Goal: Task Accomplishment & Management: Complete application form

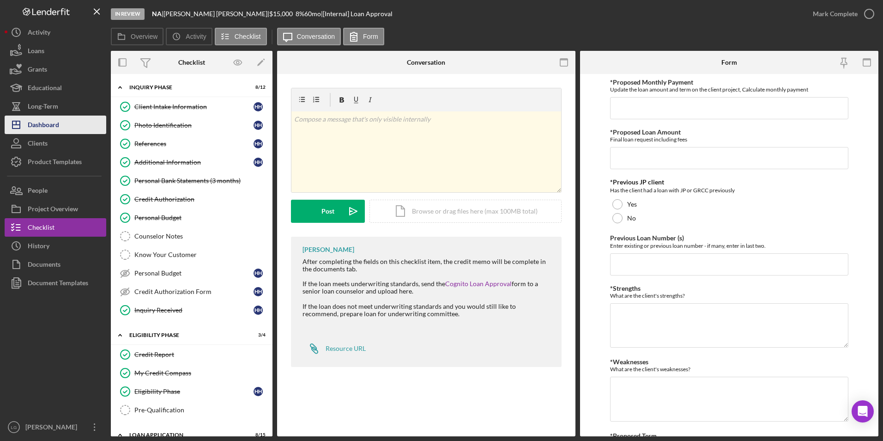
click at [39, 124] on div "Dashboard" at bounding box center [43, 125] width 31 height 21
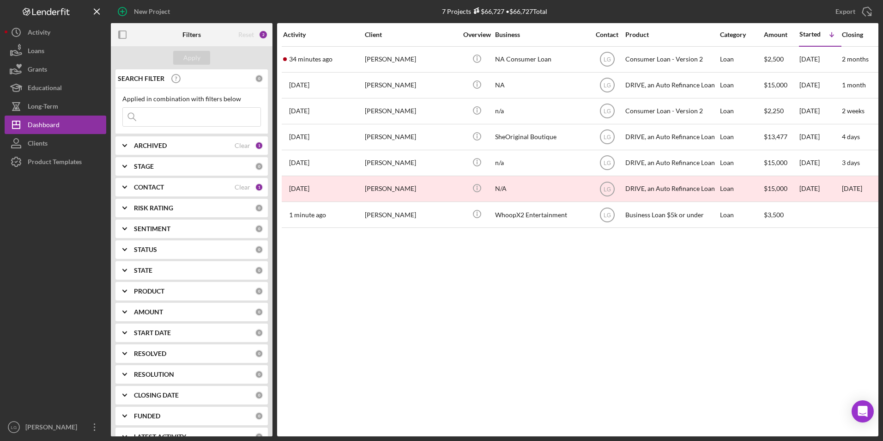
click at [156, 12] on div "New Project" at bounding box center [152, 11] width 36 height 18
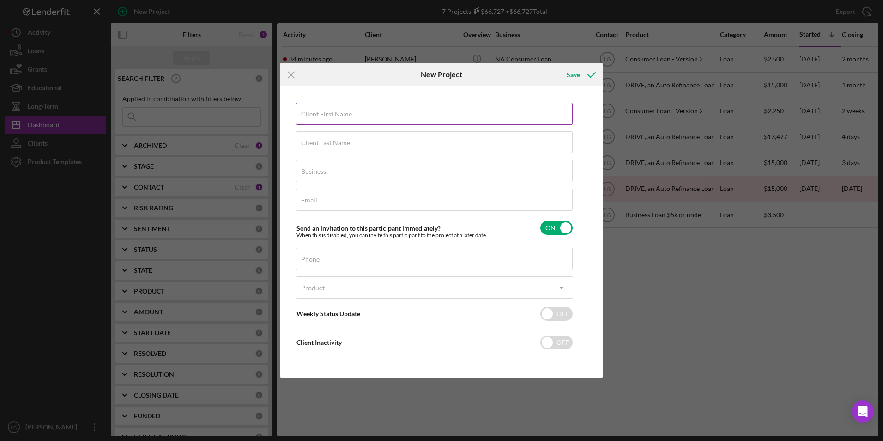
click at [350, 116] on label "Client First Name" at bounding box center [326, 113] width 51 height 7
click at [350, 116] on input "Client First Name" at bounding box center [434, 114] width 277 height 22
type input "[PERSON_NAME]"
click at [330, 170] on div "Business Required" at bounding box center [434, 171] width 277 height 23
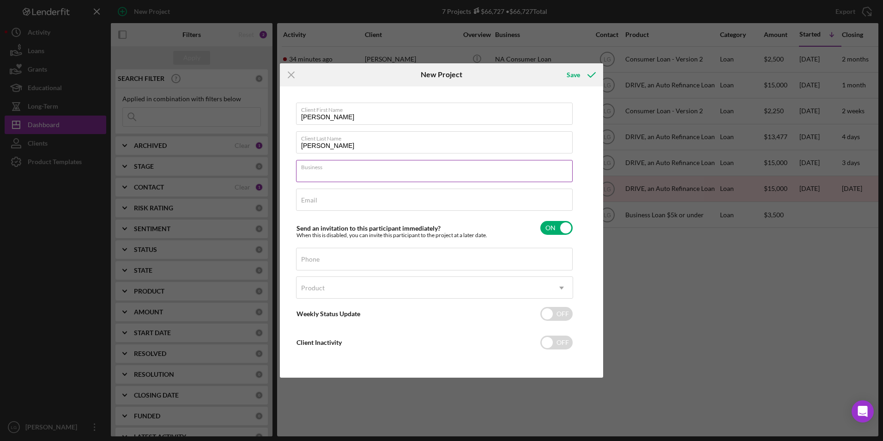
type input "n/a"
type input "[EMAIL_ADDRESS][DOMAIN_NAME]"
type input "[PHONE_NUMBER]"
drag, startPoint x: 398, startPoint y: 206, endPoint x: 270, endPoint y: 212, distance: 128.1
click at [270, 212] on div "Icon/Menu Close New Project Save Client First Name [PERSON_NAME] Client Last Na…" at bounding box center [441, 220] width 883 height 441
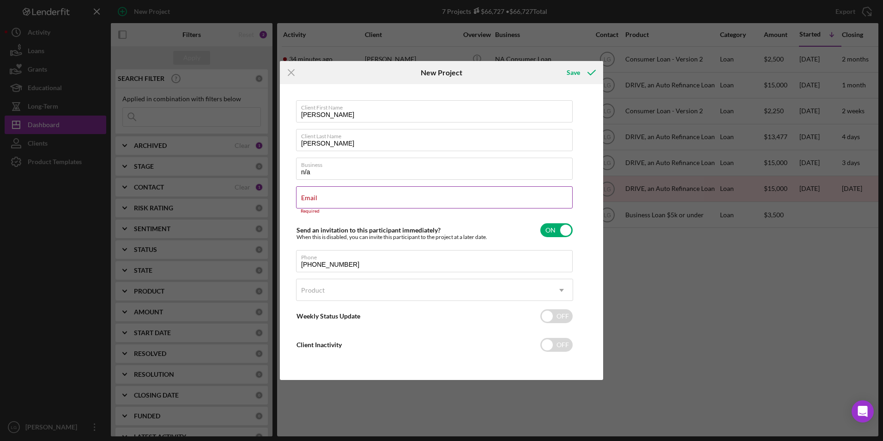
click at [317, 197] on label "Email" at bounding box center [309, 197] width 16 height 7
click at [352, 197] on input "Email" at bounding box center [434, 197] width 277 height 22
drag, startPoint x: 352, startPoint y: 197, endPoint x: 325, endPoint y: 198, distance: 27.7
click at [325, 198] on input "Email" at bounding box center [434, 197] width 277 height 22
paste input "[EMAIL_ADDRESS][DOMAIN_NAME]"
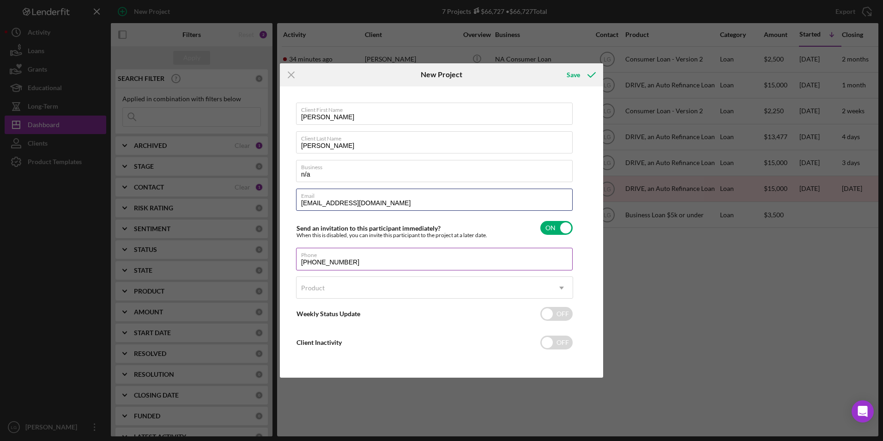
type input "[EMAIL_ADDRESS][DOMAIN_NAME]"
drag, startPoint x: 343, startPoint y: 266, endPoint x: 285, endPoint y: 262, distance: 57.4
click at [289, 264] on div "Client First Name [PERSON_NAME] Client Last Name [PERSON_NAME] Business n/a Ema…" at bounding box center [441, 232] width 319 height 287
type input "[PHONE_NUMBER]"
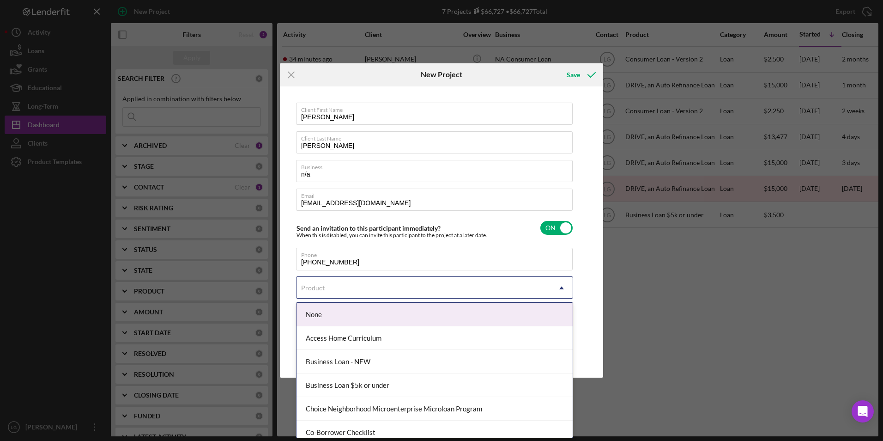
click at [340, 289] on div "Product" at bounding box center [424, 287] width 254 height 21
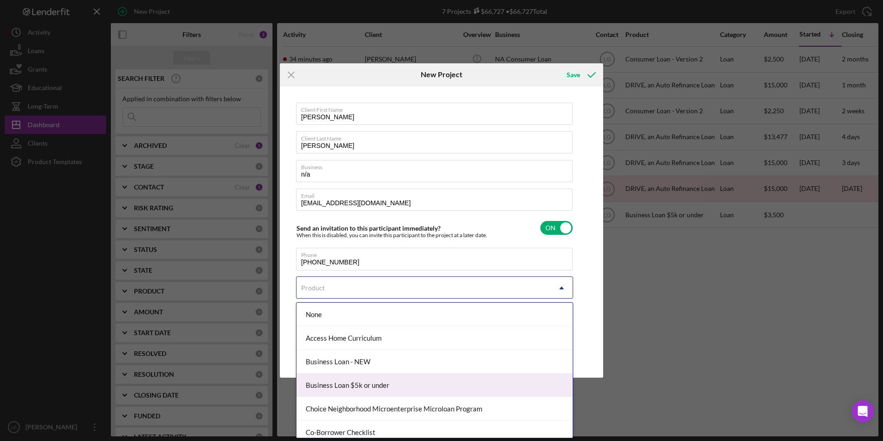
scroll to position [92, 0]
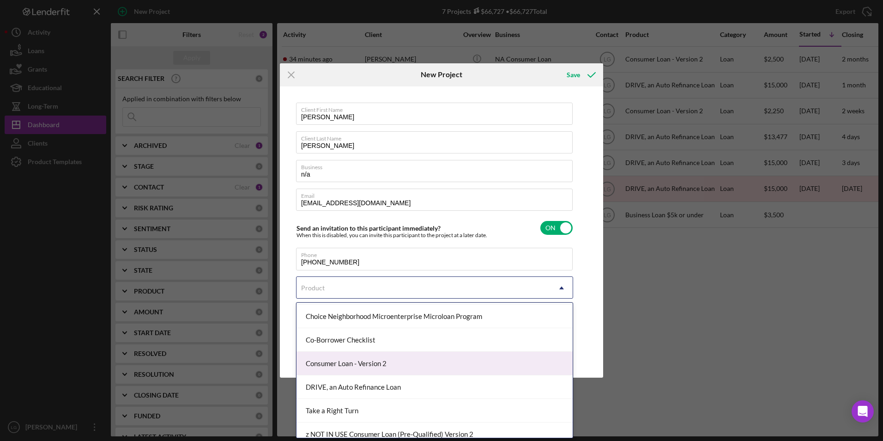
click at [352, 363] on div "Consumer Loan - Version 2" at bounding box center [435, 364] width 276 height 24
checkbox input "true"
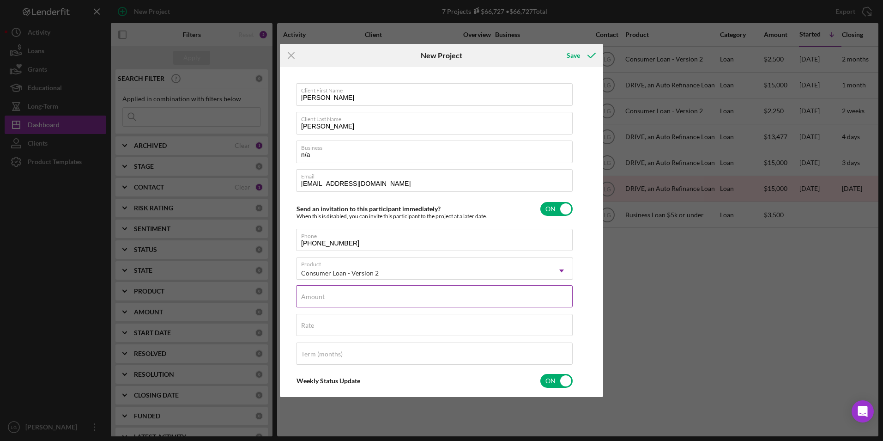
click at [346, 293] on div "Amount" at bounding box center [434, 296] width 277 height 23
type input "$2,500"
type input "18.000%"
type input "48"
type textarea "Thank you for your application to [PERSON_NAME]! Please login to see what we st…"
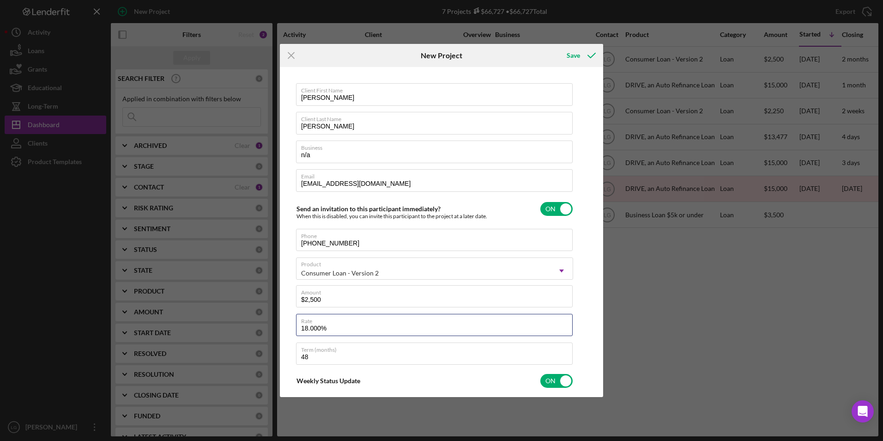
drag, startPoint x: 333, startPoint y: 330, endPoint x: 277, endPoint y: 333, distance: 56.0
click at [277, 333] on div "Icon/Menu Close New Project Save Client First Name [PERSON_NAME] Client Last Na…" at bounding box center [441, 220] width 883 height 441
click at [332, 326] on input "18.000%" at bounding box center [434, 325] width 277 height 22
type input "18.000%"
type textarea "Thank you for your application to [PERSON_NAME]! Please login to see what we st…"
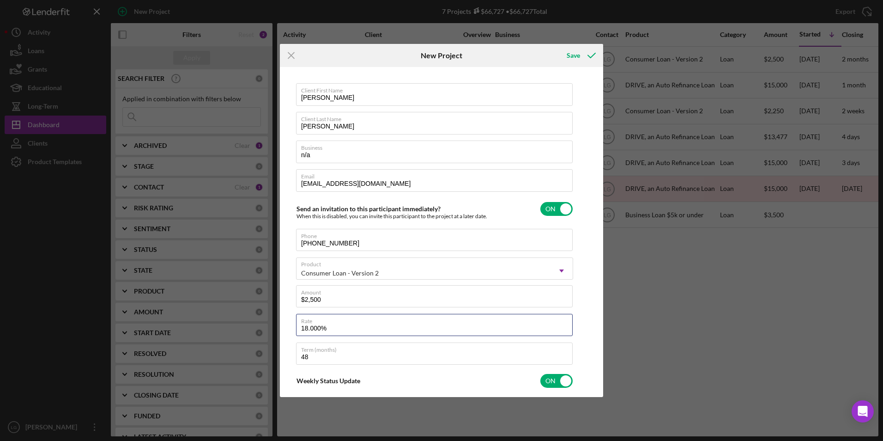
drag, startPoint x: 338, startPoint y: 331, endPoint x: 292, endPoint y: 337, distance: 46.1
click at [292, 337] on div "Client First Name [PERSON_NAME] Client Last Name [PERSON_NAME] Business n/a Ema…" at bounding box center [441, 231] width 319 height 325
type input "2%"
type textarea "Thank you for your application to [PERSON_NAME]! Please login to see what we st…"
type input "20%"
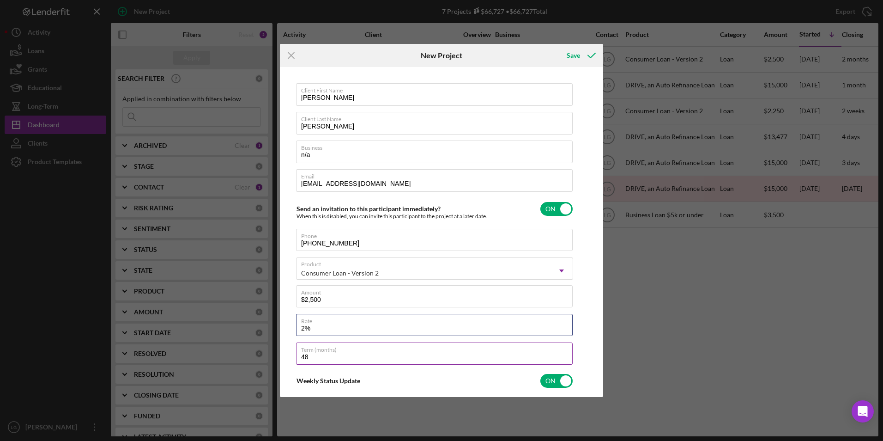
type textarea "Thank you for your application to [PERSON_NAME]! Please login to see what we st…"
type input "20.000%"
type textarea "Thank you for your application to [PERSON_NAME]! Please login to see what we st…"
drag, startPoint x: 312, startPoint y: 362, endPoint x: 266, endPoint y: 362, distance: 45.7
click at [266, 362] on div "Icon/Menu Close New Project Save Client First Name [PERSON_NAME] Client Last Na…" at bounding box center [441, 220] width 883 height 441
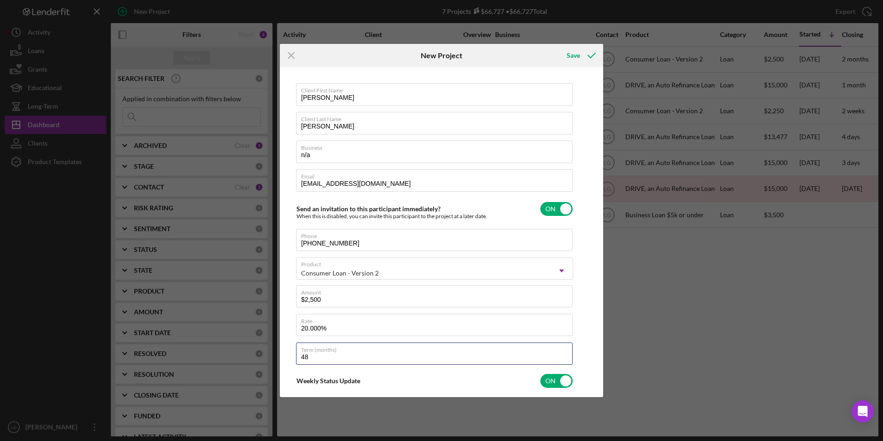
type input "3"
type textarea "Thank you for your application to [PERSON_NAME]! Please login to see what we st…"
type input "36"
type textarea "Thank you for your application to [PERSON_NAME]! Please login to see what we st…"
type input "36"
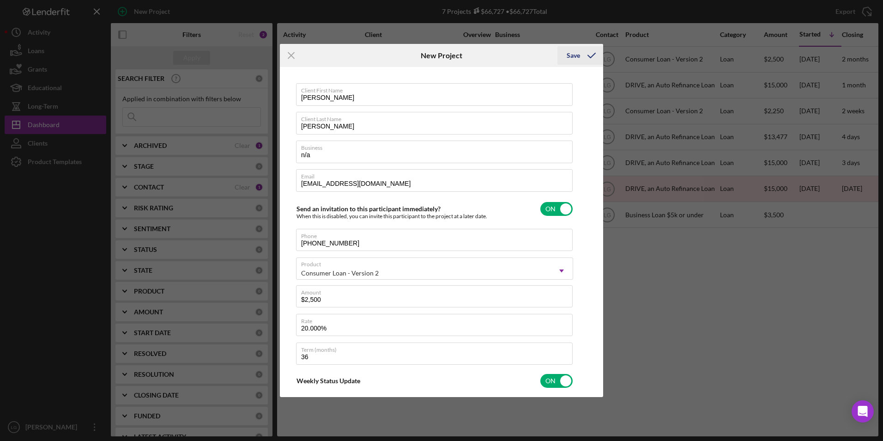
click at [571, 61] on div "Save" at bounding box center [573, 55] width 13 height 18
type textarea "Thank you for your application to [PERSON_NAME]! Please login to see what we st…"
checkbox input "false"
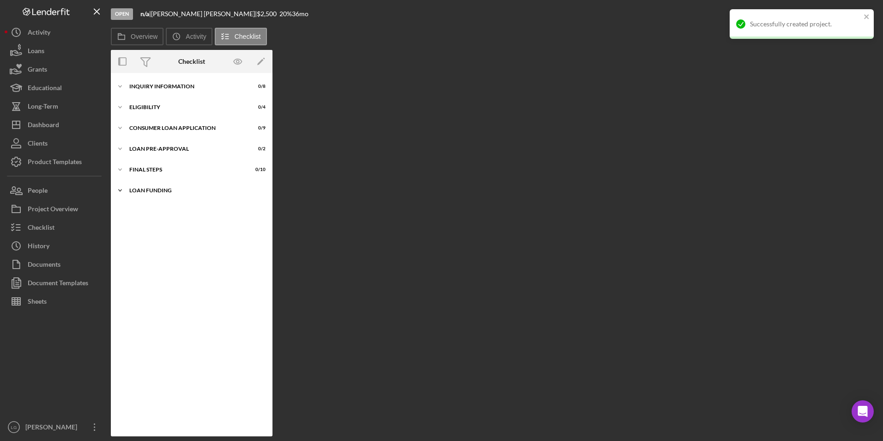
drag, startPoint x: 146, startPoint y: 190, endPoint x: 146, endPoint y: 186, distance: 4.6
click at [146, 187] on div "Icon/Expander Loan Funding 0 / 1" at bounding box center [192, 190] width 162 height 18
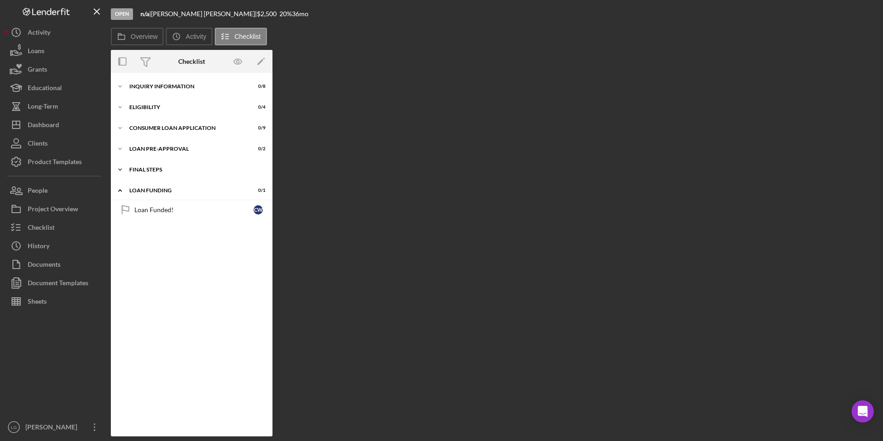
click at [151, 167] on div "FINAL STEPS" at bounding box center [195, 170] width 132 height 6
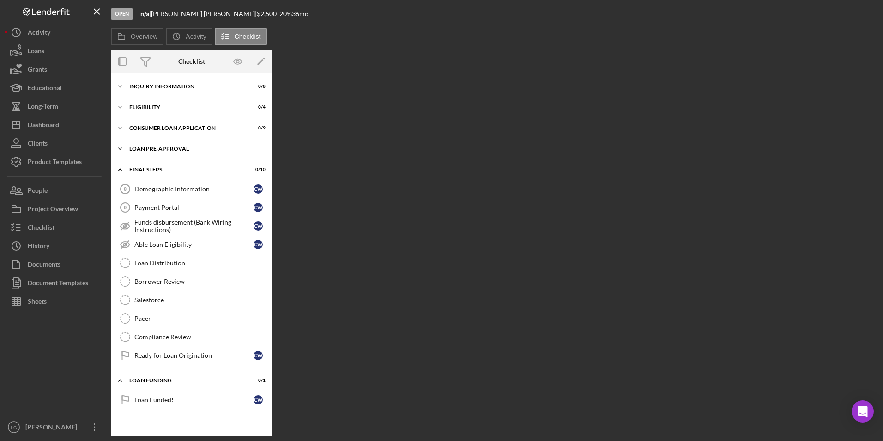
click at [152, 142] on div "Icon/Expander Loan Pre-Approval 0 / 2" at bounding box center [192, 148] width 162 height 18
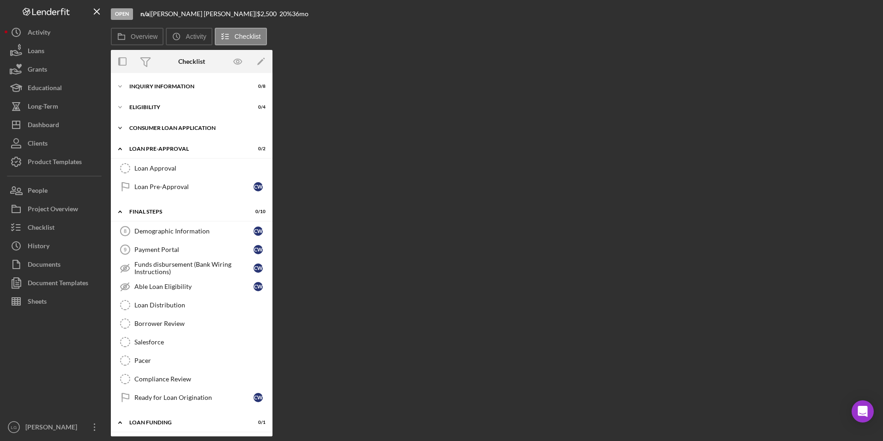
click at [154, 125] on div "Consumer Loan Application" at bounding box center [195, 128] width 132 height 6
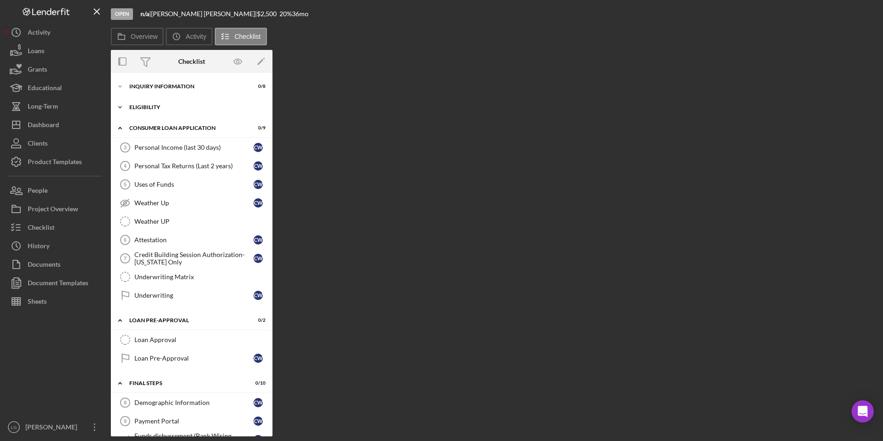
click at [146, 113] on div "Icon/Expander Eligibility 0 / 4" at bounding box center [192, 107] width 162 height 18
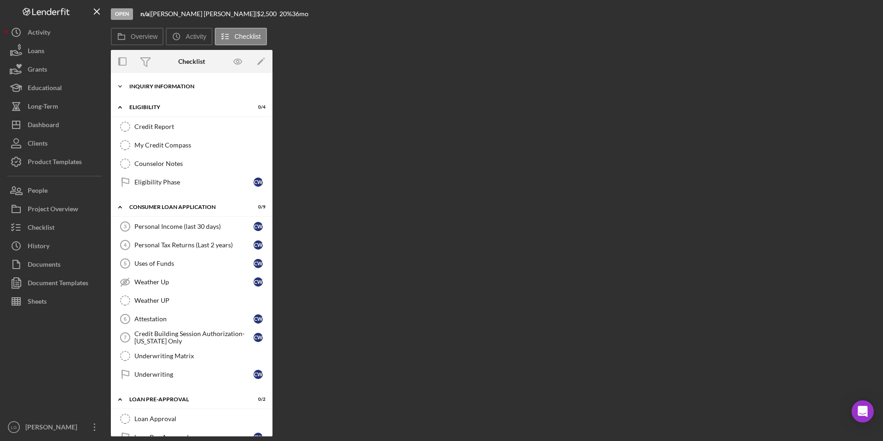
click at [145, 91] on div "Icon/Expander Inquiry Information 0 / 8" at bounding box center [192, 86] width 162 height 18
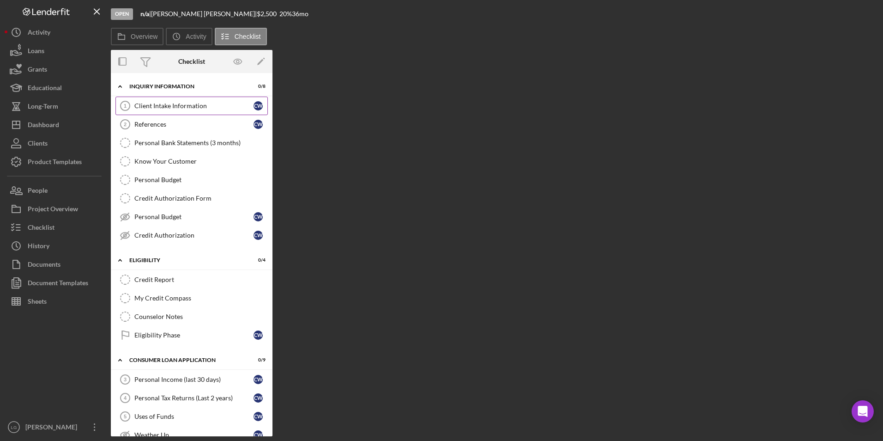
drag, startPoint x: 170, startPoint y: 104, endPoint x: 174, endPoint y: 109, distance: 6.3
click at [170, 106] on div "Client Intake Information" at bounding box center [193, 105] width 119 height 7
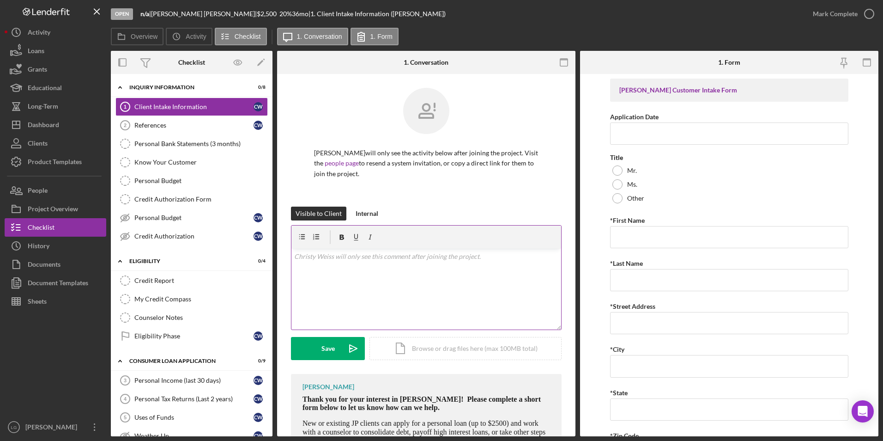
scroll to position [61, 0]
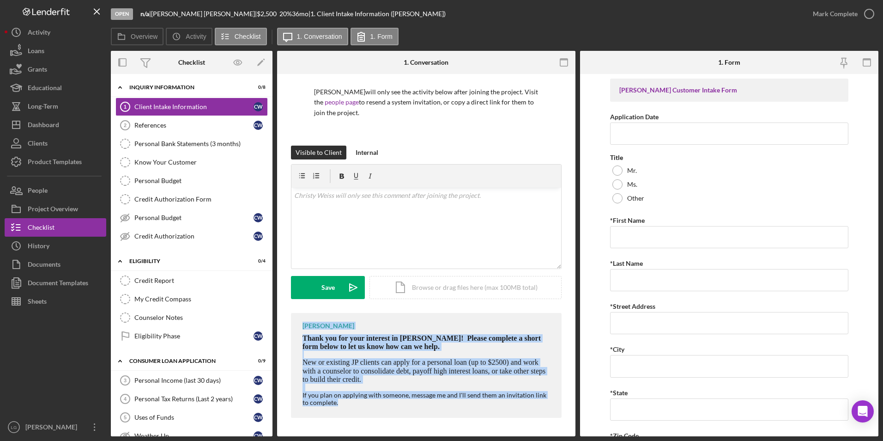
drag, startPoint x: 294, startPoint y: 325, endPoint x: 490, endPoint y: 411, distance: 214.1
click at [492, 414] on div "[PERSON_NAME] Thank you for your interest in [PERSON_NAME]! Please complete a s…" at bounding box center [426, 365] width 271 height 105
drag, startPoint x: 320, startPoint y: 347, endPoint x: 311, endPoint y: 200, distance: 147.6
click at [311, 200] on p at bounding box center [426, 195] width 265 height 10
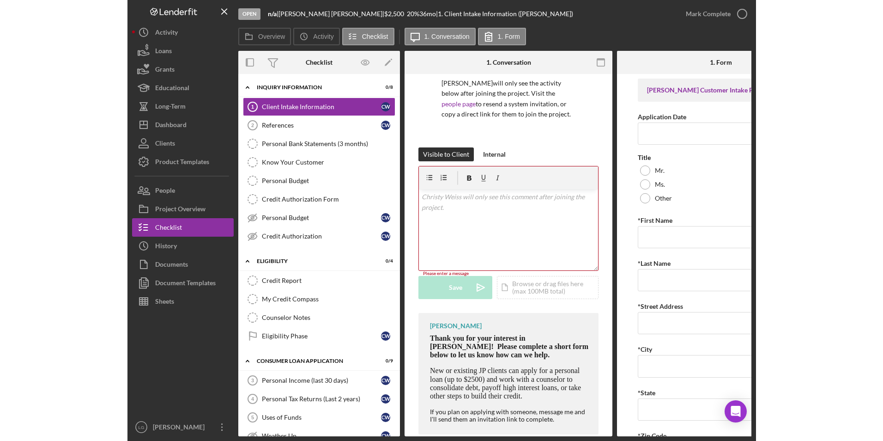
scroll to position [59, 0]
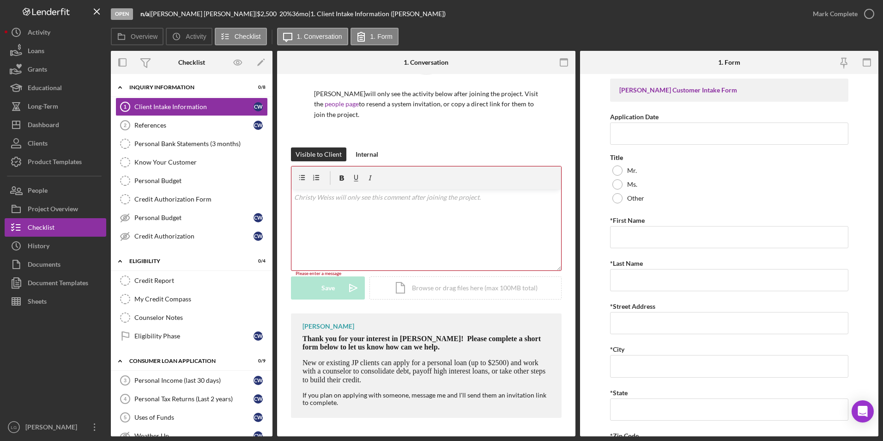
click at [318, 207] on div "v Color teal Color pink Remove color Add row above Add row below Add column bef…" at bounding box center [426, 229] width 270 height 81
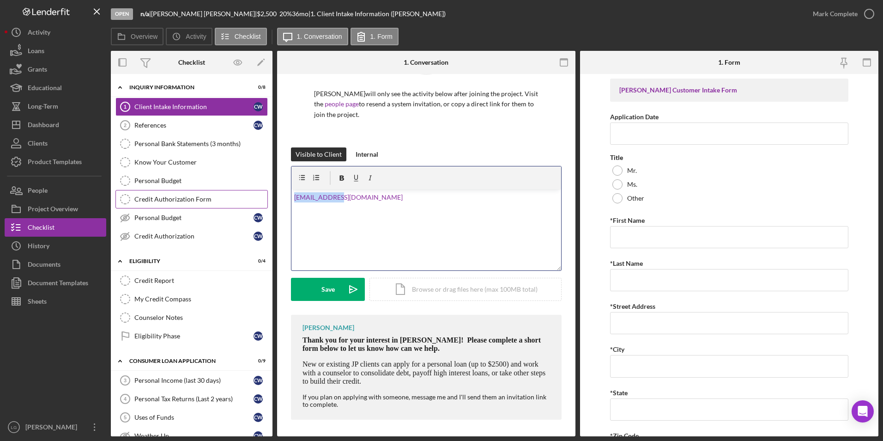
drag, startPoint x: 346, startPoint y: 199, endPoint x: 261, endPoint y: 208, distance: 85.0
click at [261, 208] on div "Overview Internal Workflow Stage Open Icon/Dropdown Arrow Archive (can unarchiv…" at bounding box center [495, 243] width 768 height 385
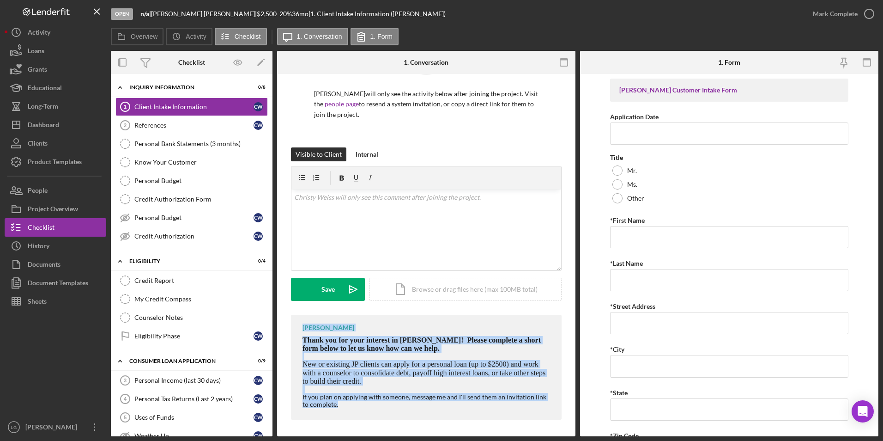
drag, startPoint x: 303, startPoint y: 328, endPoint x: 381, endPoint y: 403, distance: 108.5
click at [381, 403] on div "[PERSON_NAME] Thank you for your interest in [PERSON_NAME]! Please complete a s…" at bounding box center [426, 367] width 271 height 105
drag, startPoint x: 381, startPoint y: 403, endPoint x: 359, endPoint y: 343, distance: 64.0
copy div "[PERSON_NAME] Thank you for your interest in [PERSON_NAME]! Please complete a s…"
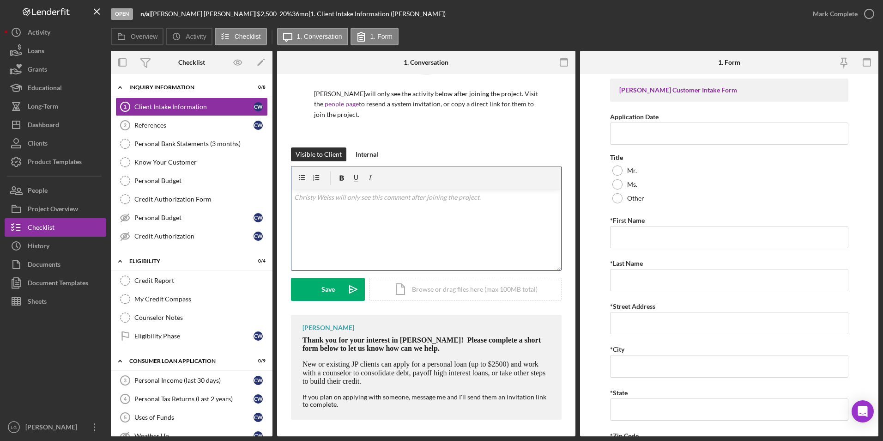
click at [384, 214] on div "v Color teal Color pink Remove color Add row above Add row below Add column bef…" at bounding box center [426, 229] width 270 height 81
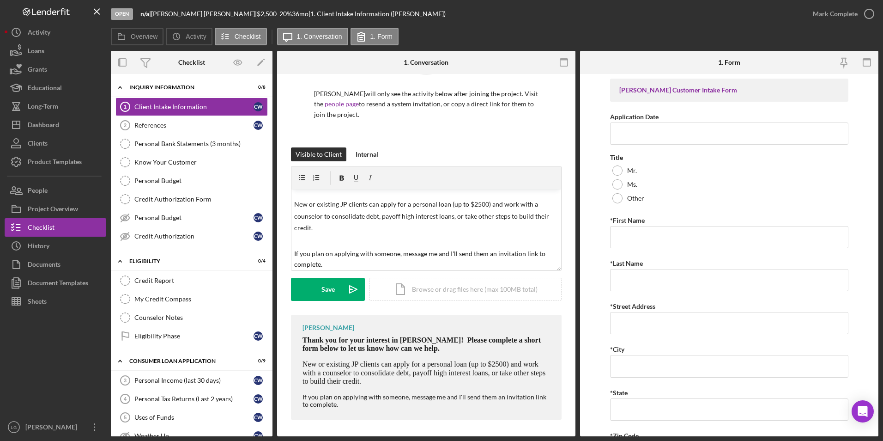
drag, startPoint x: 333, startPoint y: 285, endPoint x: 331, endPoint y: 277, distance: 8.1
click at [333, 284] on div "Save" at bounding box center [327, 289] width 13 height 23
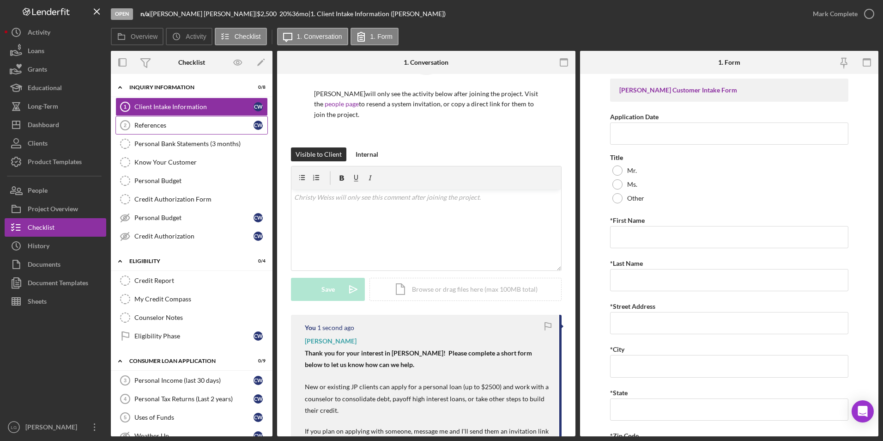
click at [179, 118] on link "References 2 References C W" at bounding box center [191, 125] width 152 height 18
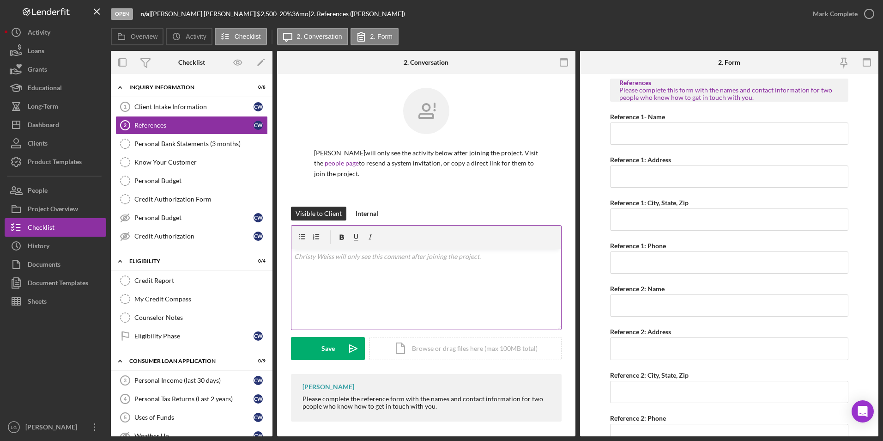
scroll to position [4, 0]
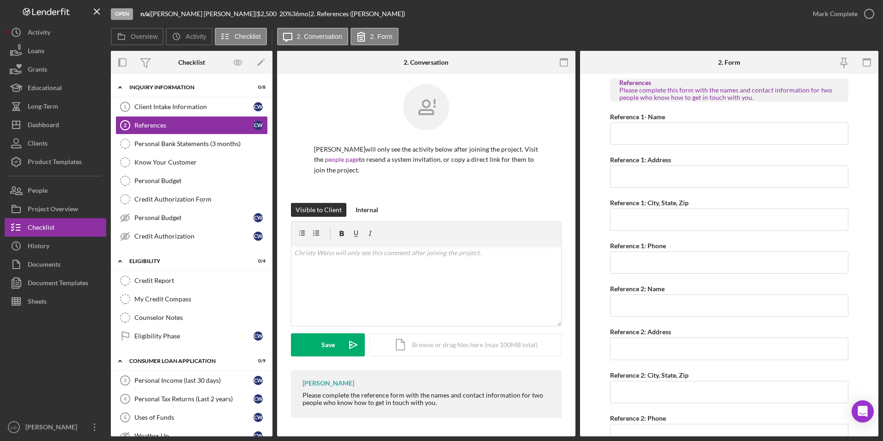
click at [300, 378] on div "[PERSON_NAME] Please complete the reference form with the names and contact inf…" at bounding box center [426, 394] width 271 height 48
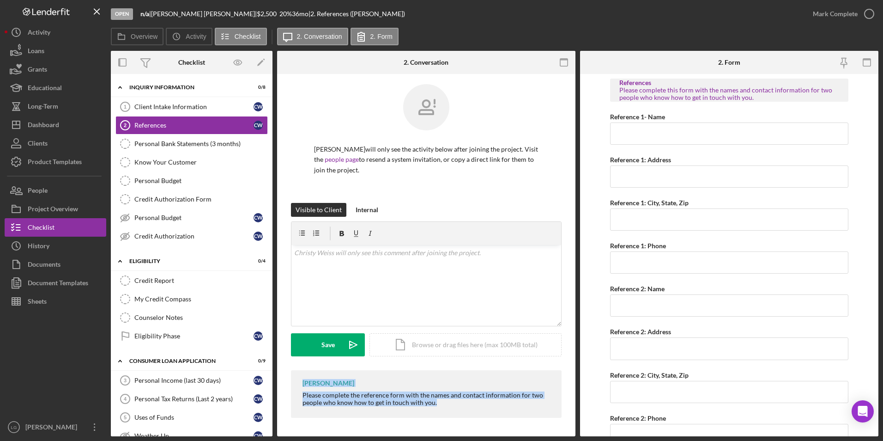
drag, startPoint x: 300, startPoint y: 381, endPoint x: 480, endPoint y: 413, distance: 183.0
click at [480, 413] on div "[PERSON_NAME] Please complete the reference form with the names and contact inf…" at bounding box center [426, 394] width 271 height 48
copy div "[PERSON_NAME] Please complete the reference form with the names and contact inf…"
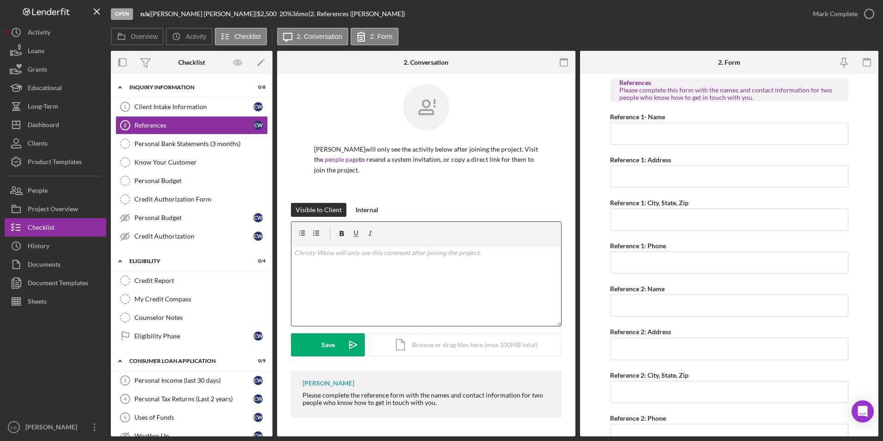
click at [337, 248] on p at bounding box center [426, 253] width 265 height 10
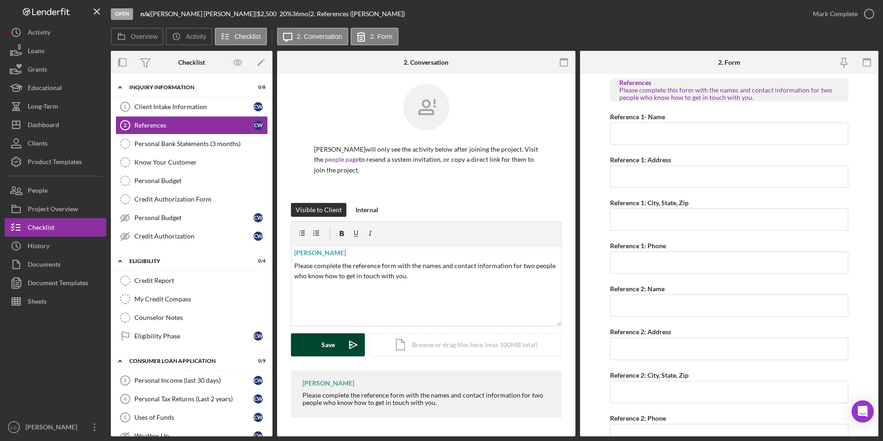
drag, startPoint x: 332, startPoint y: 341, endPoint x: 275, endPoint y: 230, distance: 124.8
click at [332, 342] on div "Save" at bounding box center [327, 344] width 13 height 23
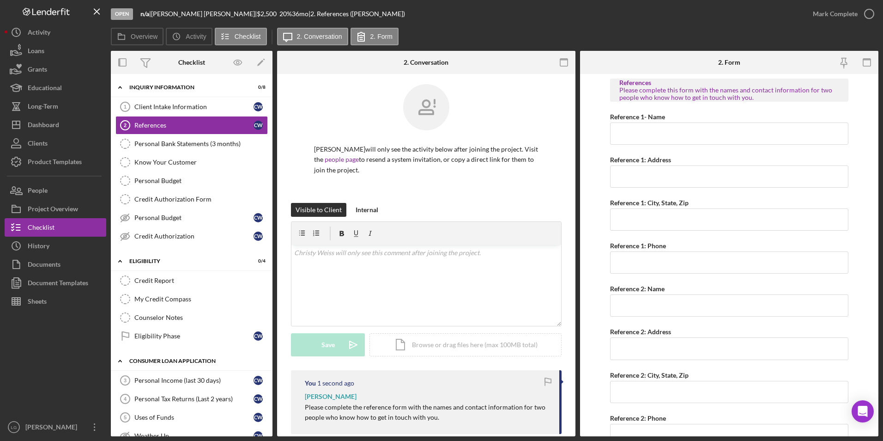
scroll to position [92, 0]
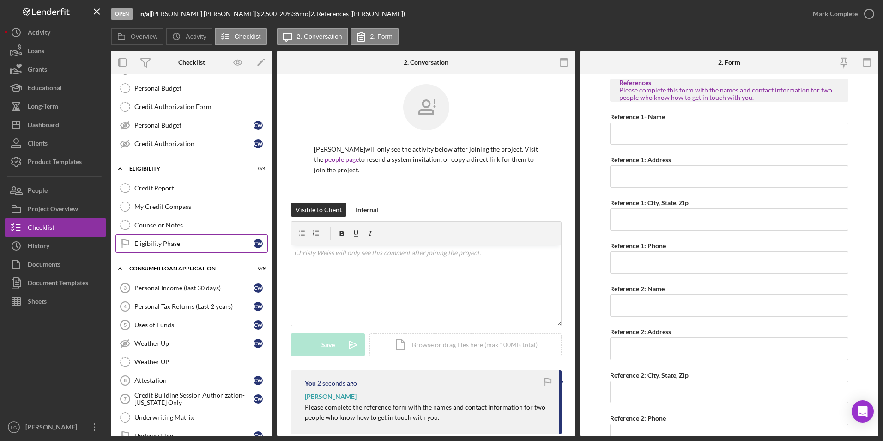
click at [142, 239] on link "Eligibility Phase Eligibility Phase C W" at bounding box center [191, 243] width 152 height 18
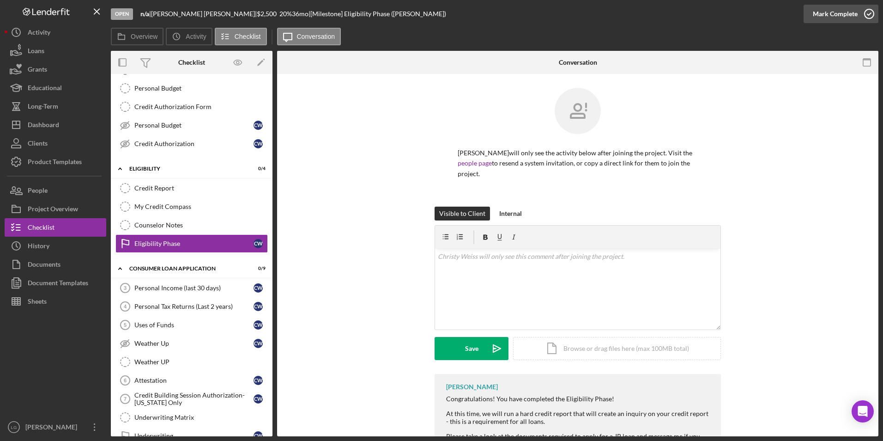
click at [829, 15] on div "Mark Complete" at bounding box center [835, 14] width 45 height 18
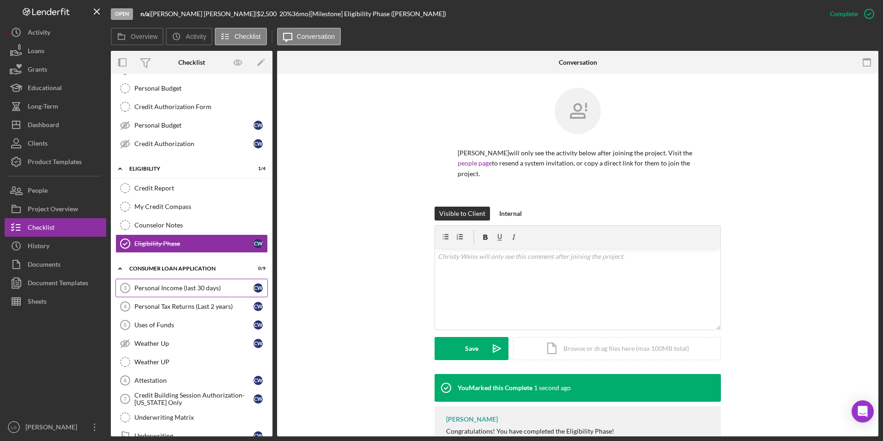
click at [176, 291] on div "Personal Income (last 30 days)" at bounding box center [193, 287] width 119 height 7
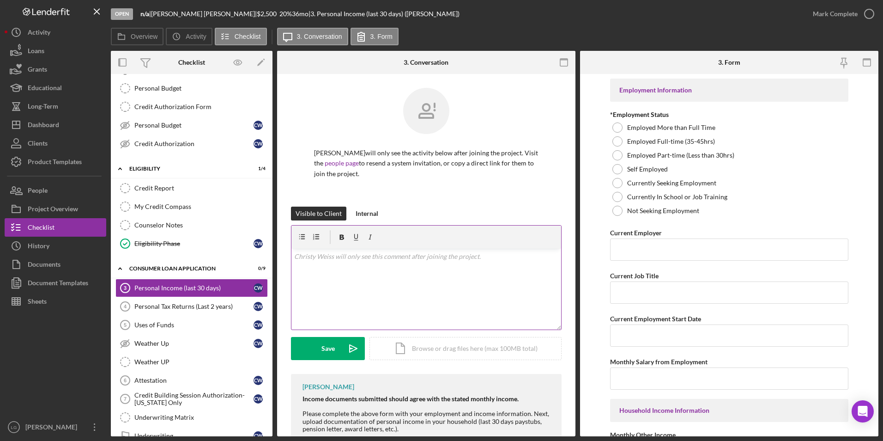
scroll to position [78, 0]
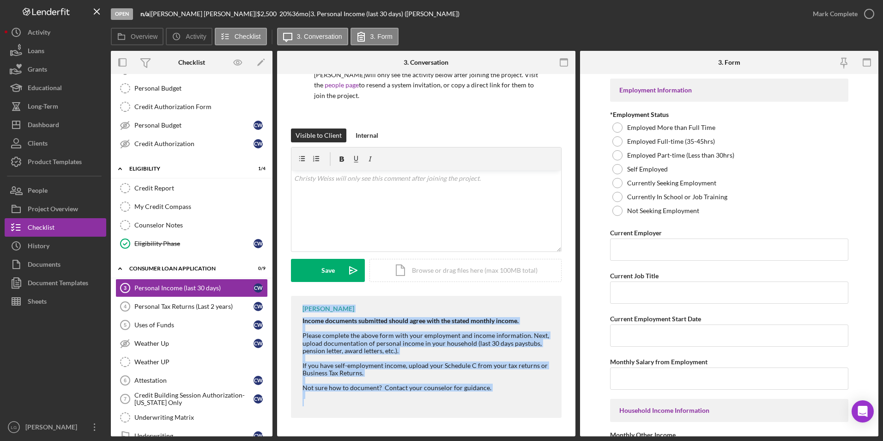
drag, startPoint x: 295, startPoint y: 311, endPoint x: 509, endPoint y: 397, distance: 230.5
click at [509, 397] on div "[PERSON_NAME] Income documents submitted should agree with the stated monthly i…" at bounding box center [426, 357] width 271 height 122
copy div "[PERSON_NAME] Income documents submitted should agree with the stated monthly i…"
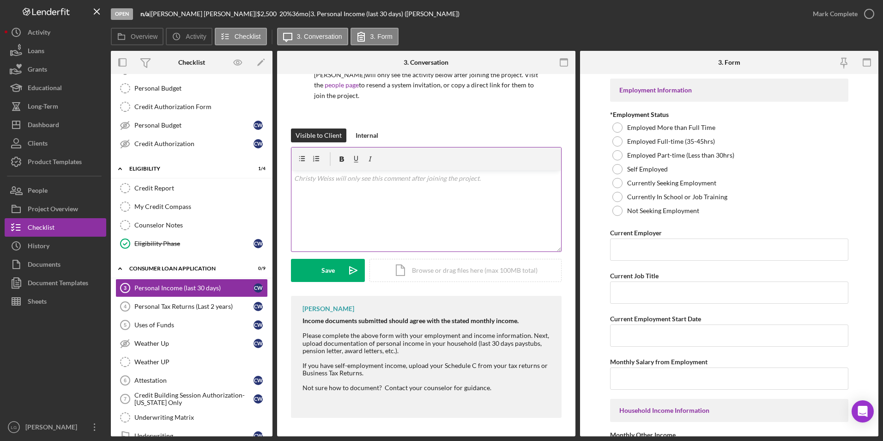
click at [371, 189] on div "v Color teal Color pink Remove color Add row above Add row below Add column bef…" at bounding box center [426, 210] width 270 height 81
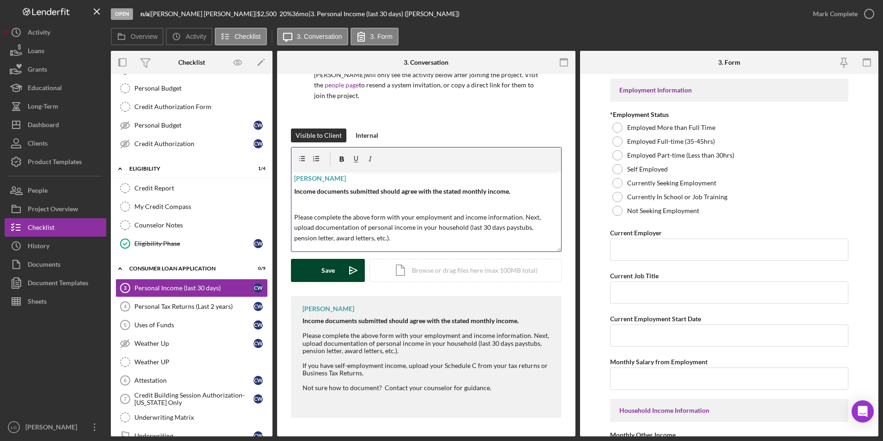
scroll to position [67, 0]
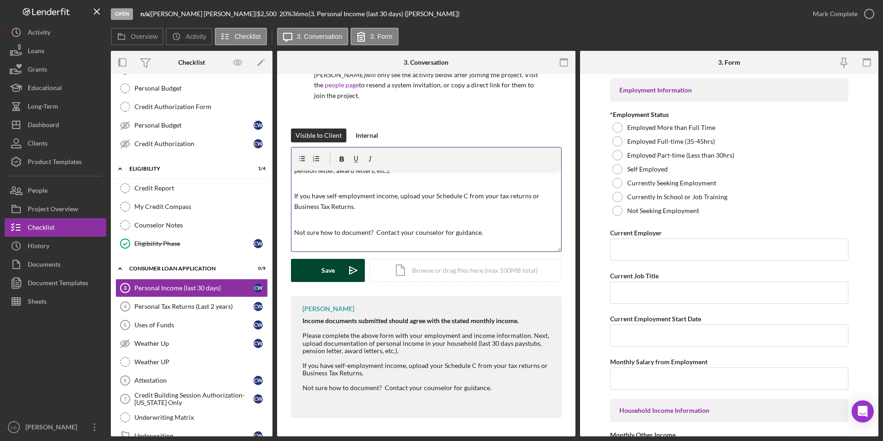
click at [320, 266] on button "Save Icon/icon-invite-send" at bounding box center [328, 270] width 74 height 23
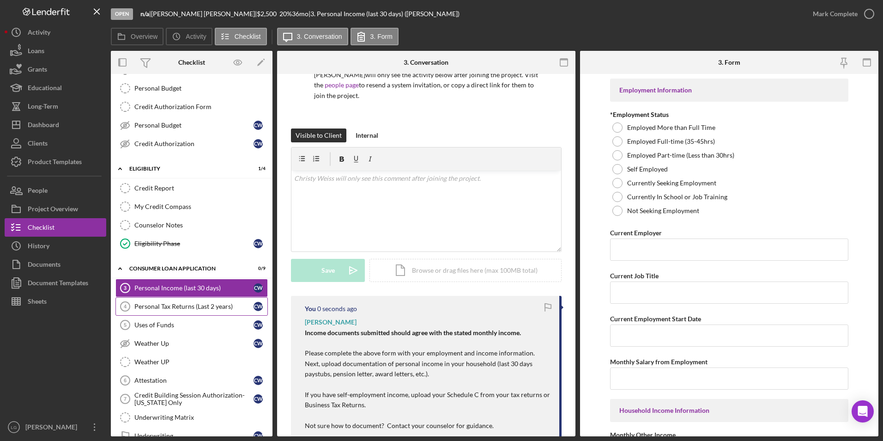
scroll to position [0, 0]
click at [201, 307] on div "Personal Tax Returns (Last 2 years)" at bounding box center [193, 306] width 119 height 7
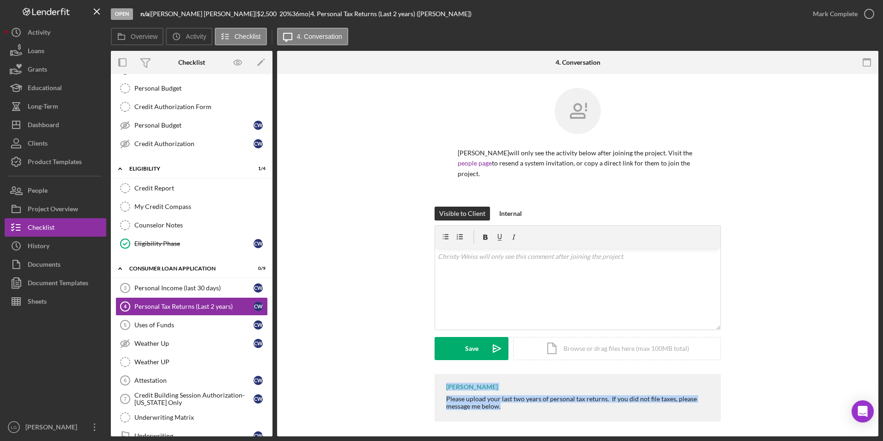
drag, startPoint x: 445, startPoint y: 375, endPoint x: 567, endPoint y: 410, distance: 126.8
click at [567, 410] on div "[PERSON_NAME] Please upload your last two years of personal tax returns. If you…" at bounding box center [578, 398] width 286 height 48
drag, startPoint x: 567, startPoint y: 410, endPoint x: 478, endPoint y: 383, distance: 93.1
copy div "[PERSON_NAME] Please upload your last two years of personal tax returns. If you…"
click at [508, 251] on p at bounding box center [578, 256] width 280 height 10
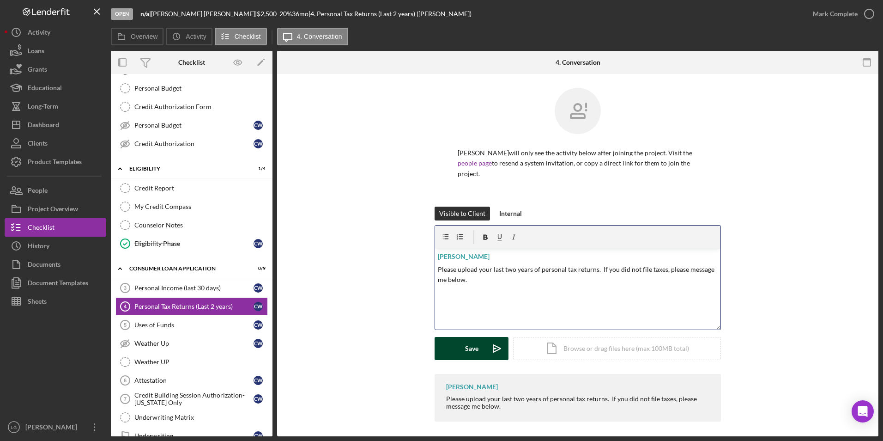
click at [475, 337] on div "Save" at bounding box center [471, 348] width 13 height 23
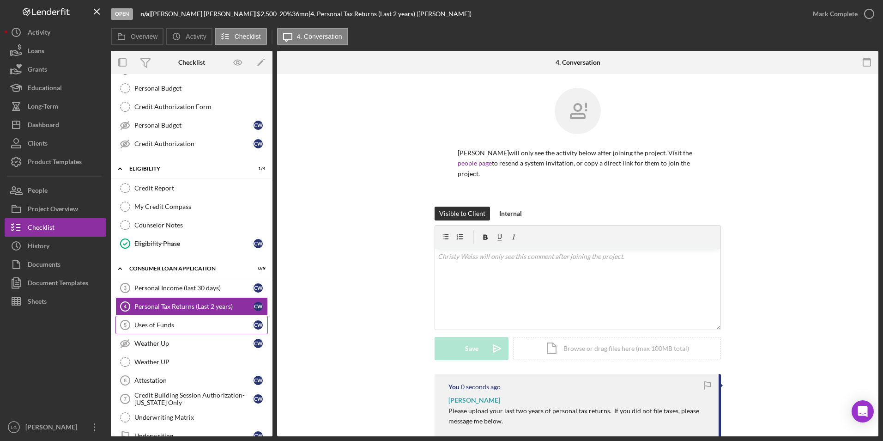
click at [188, 327] on div "Uses of Funds" at bounding box center [193, 324] width 119 height 7
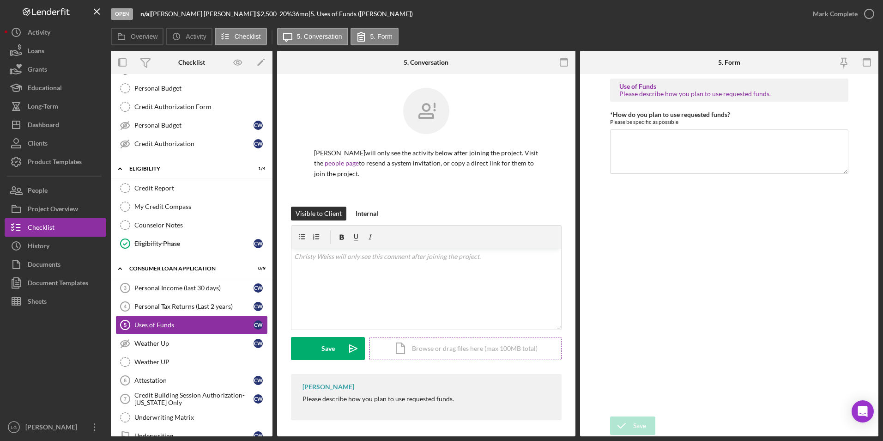
scroll to position [2, 0]
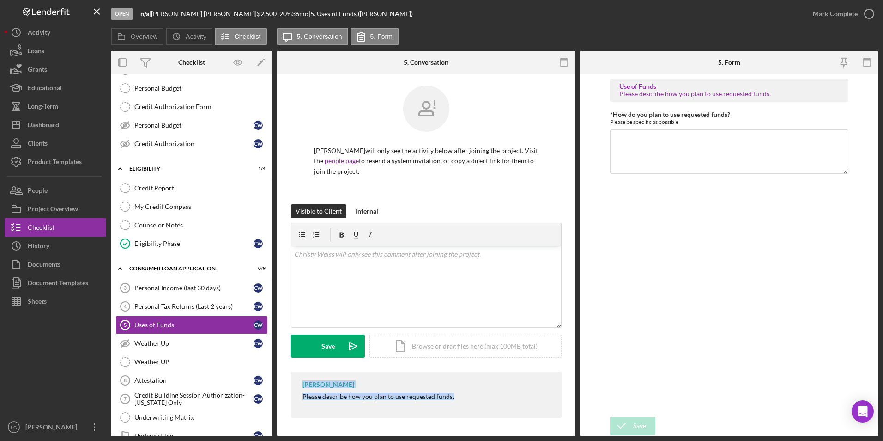
drag, startPoint x: 296, startPoint y: 384, endPoint x: 492, endPoint y: 403, distance: 197.7
click at [492, 403] on div "[PERSON_NAME] Please describe how you plan to use requested funds." at bounding box center [426, 394] width 271 height 46
drag, startPoint x: 492, startPoint y: 403, endPoint x: 391, endPoint y: 394, distance: 102.1
copy div "[PERSON_NAME] Please describe how you plan to use requested funds."
click at [404, 277] on div "v Color teal Color pink Remove color Add row above Add row below Add column bef…" at bounding box center [426, 286] width 270 height 81
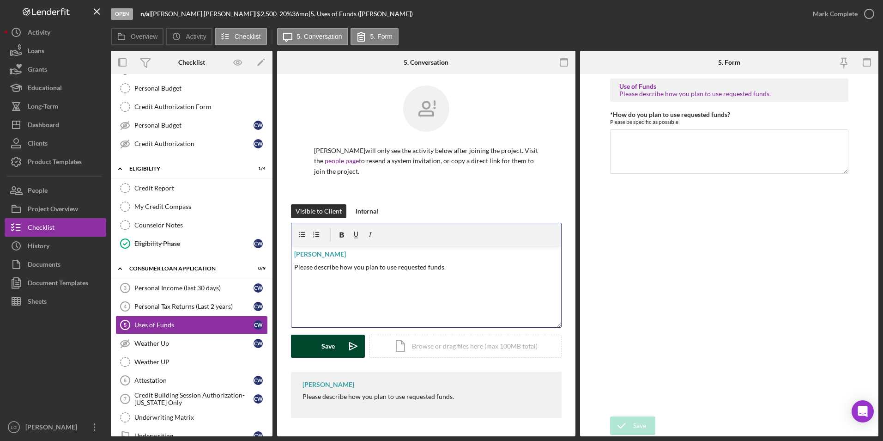
click at [319, 342] on button "Save Icon/icon-invite-send" at bounding box center [328, 345] width 74 height 23
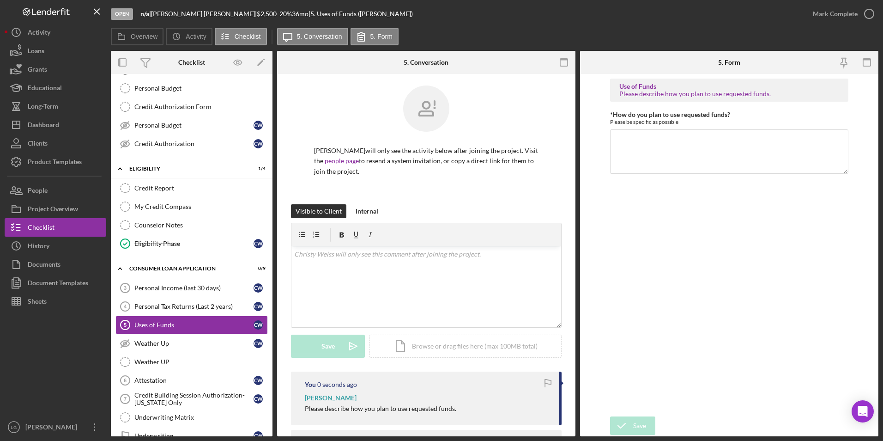
scroll to position [231, 0]
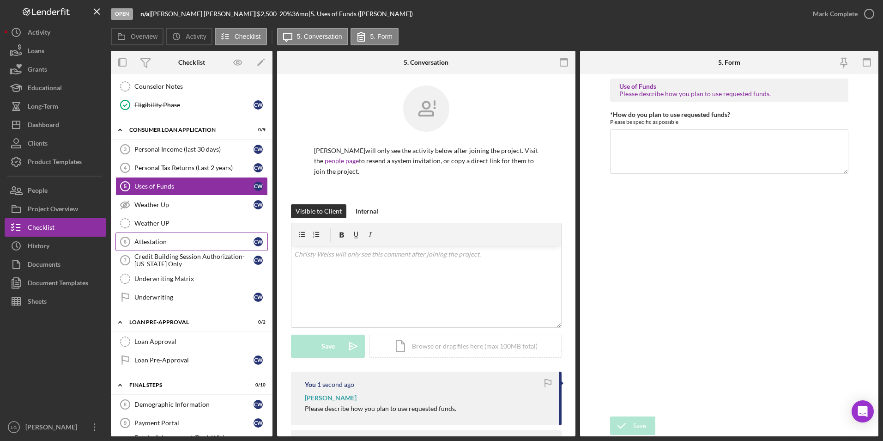
click at [147, 240] on div "Attestation" at bounding box center [193, 241] width 119 height 7
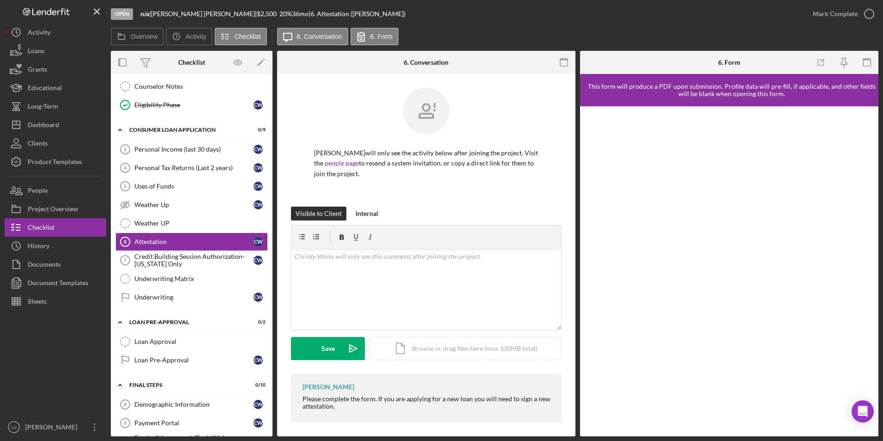
scroll to position [4, 0]
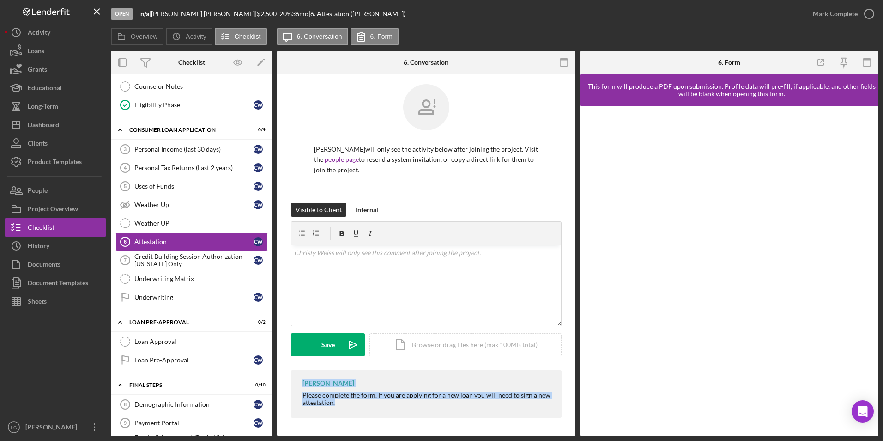
drag, startPoint x: 298, startPoint y: 380, endPoint x: 398, endPoint y: 420, distance: 107.8
click at [398, 420] on div "[PERSON_NAME] Please complete the form. If you are applying for a new loan you …" at bounding box center [426, 396] width 271 height 52
drag, startPoint x: 398, startPoint y: 420, endPoint x: 341, endPoint y: 394, distance: 62.8
click at [374, 275] on div "v Color teal Color pink Remove color Add row above Add row below Add column bef…" at bounding box center [426, 285] width 270 height 81
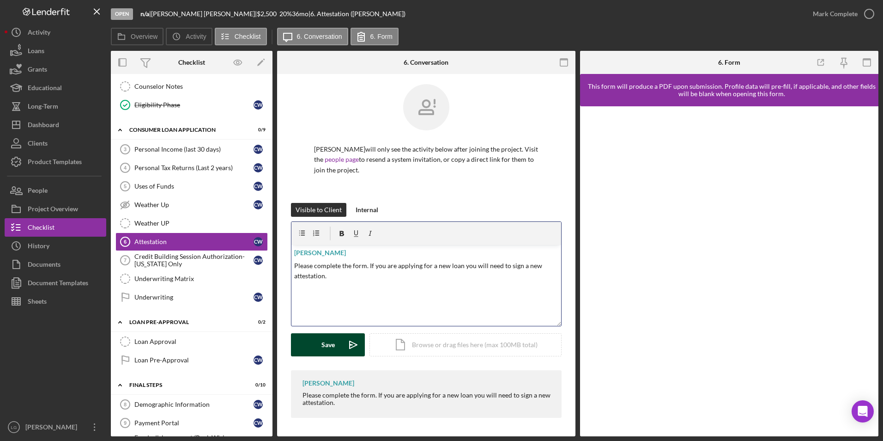
click at [322, 342] on div "Save" at bounding box center [327, 344] width 13 height 23
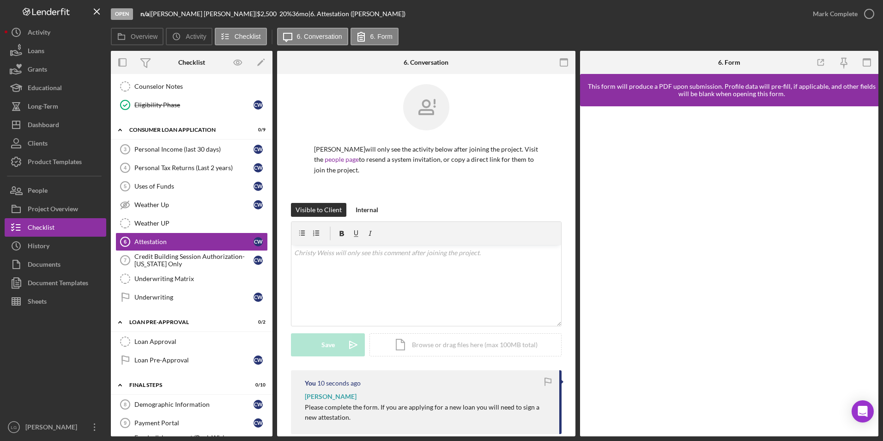
drag, startPoint x: 186, startPoint y: 256, endPoint x: 398, endPoint y: 186, distance: 223.5
click at [187, 259] on div "Credit Building Session Authorization- [US_STATE] Only" at bounding box center [193, 260] width 119 height 15
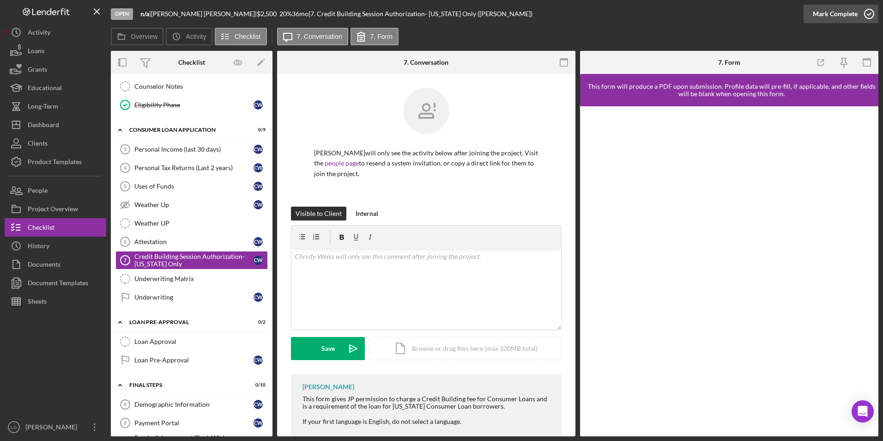
click at [838, 10] on div "Mark Complete" at bounding box center [835, 14] width 45 height 18
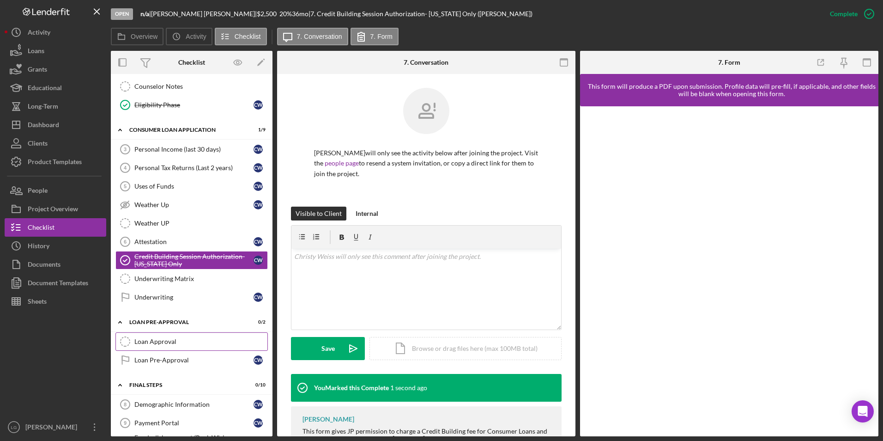
scroll to position [370, 0]
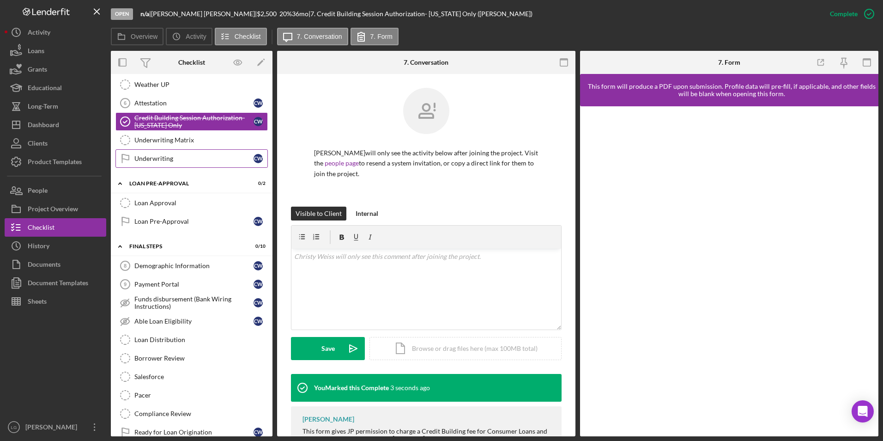
click at [164, 162] on div "Underwriting" at bounding box center [193, 158] width 119 height 7
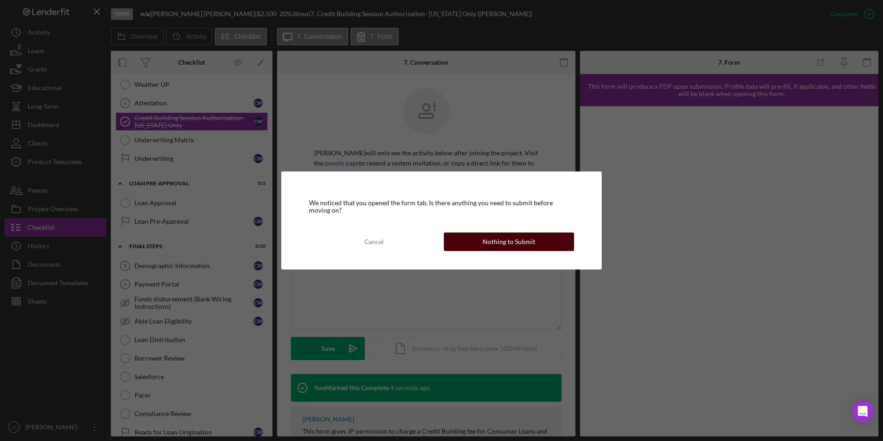
click at [475, 244] on button "Nothing to Submit" at bounding box center [509, 241] width 130 height 18
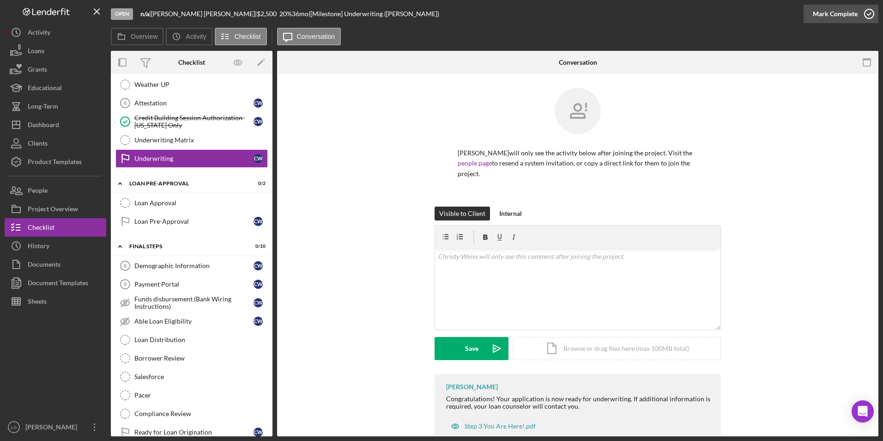
click at [821, 10] on div "Mark Complete" at bounding box center [835, 14] width 45 height 18
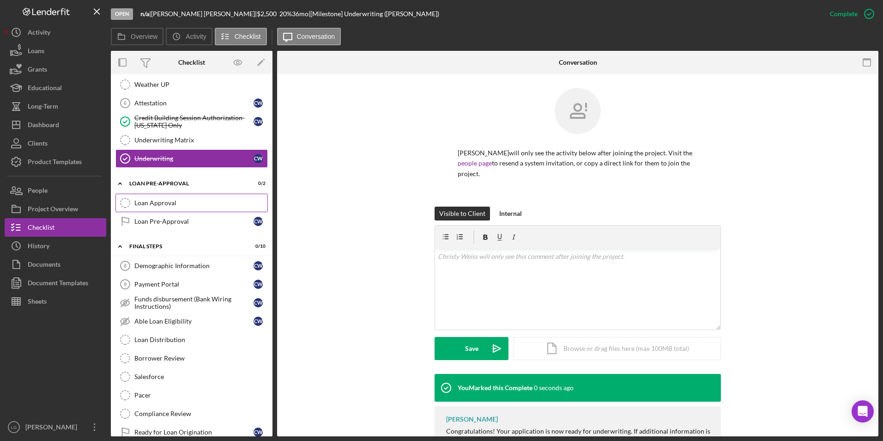
drag, startPoint x: 137, startPoint y: 219, endPoint x: 142, endPoint y: 210, distance: 10.1
click at [137, 218] on div "Loan Pre-Approval" at bounding box center [193, 221] width 119 height 7
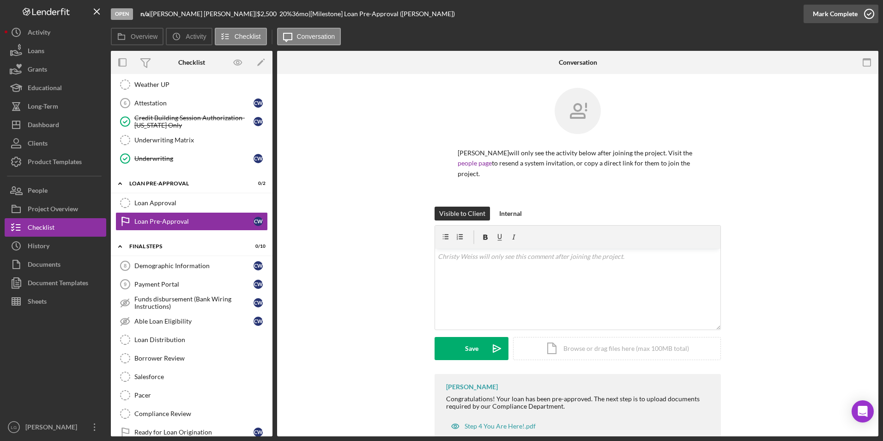
click at [836, 12] on div "Mark Complete" at bounding box center [835, 14] width 45 height 18
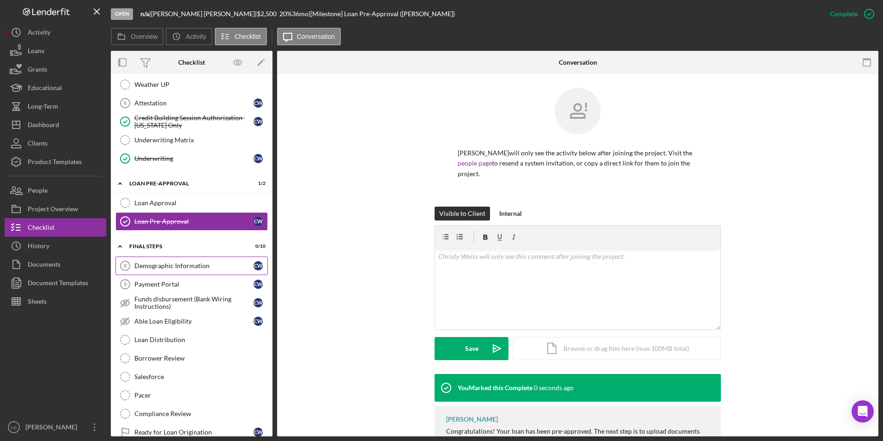
click at [160, 263] on div "Demographic Information" at bounding box center [193, 265] width 119 height 7
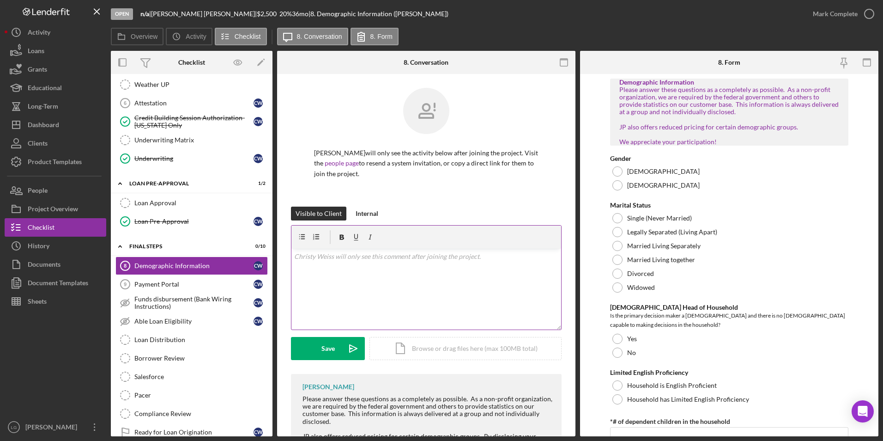
scroll to position [56, 0]
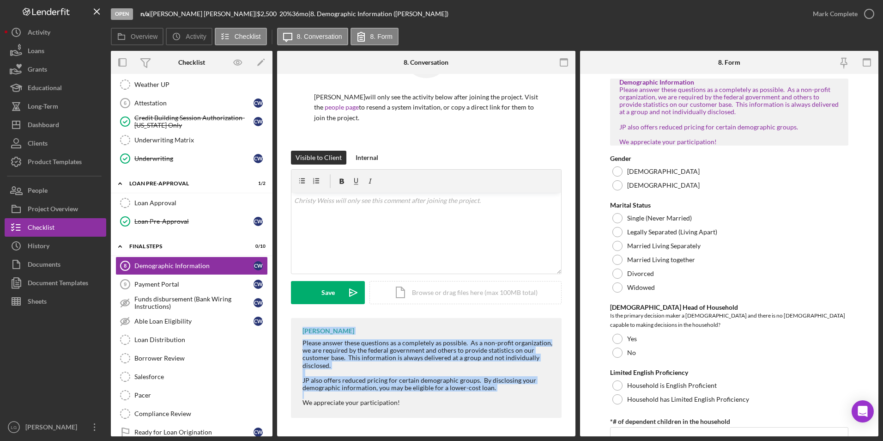
drag, startPoint x: 294, startPoint y: 328, endPoint x: 445, endPoint y: 396, distance: 165.8
click at [445, 396] on div "[PERSON_NAME] Please answer these questions as a completely as possible. As a n…" at bounding box center [426, 368] width 271 height 100
drag, startPoint x: 445, startPoint y: 396, endPoint x: 427, endPoint y: 395, distance: 18.0
click at [428, 398] on div at bounding box center [428, 394] width 250 height 7
drag, startPoint x: 316, startPoint y: 334, endPoint x: 414, endPoint y: 405, distance: 121.7
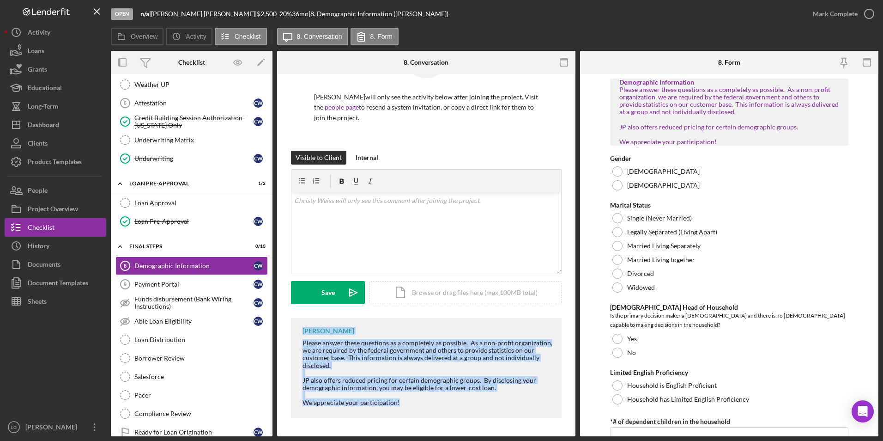
click at [414, 405] on div "[PERSON_NAME] Please answer these questions as a completely as possible. As a n…" at bounding box center [426, 368] width 271 height 100
drag, startPoint x: 414, startPoint y: 405, endPoint x: 345, endPoint y: 343, distance: 93.2
copy div "[PERSON_NAME] Please answer these questions as a completely as possible. As a n…"
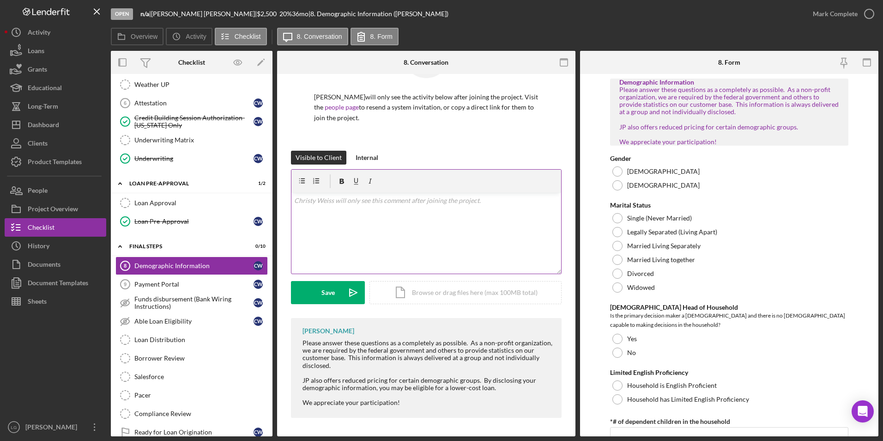
click at [390, 223] on div "v Color teal Color pink Remove color Add row above Add row below Add column bef…" at bounding box center [426, 233] width 270 height 81
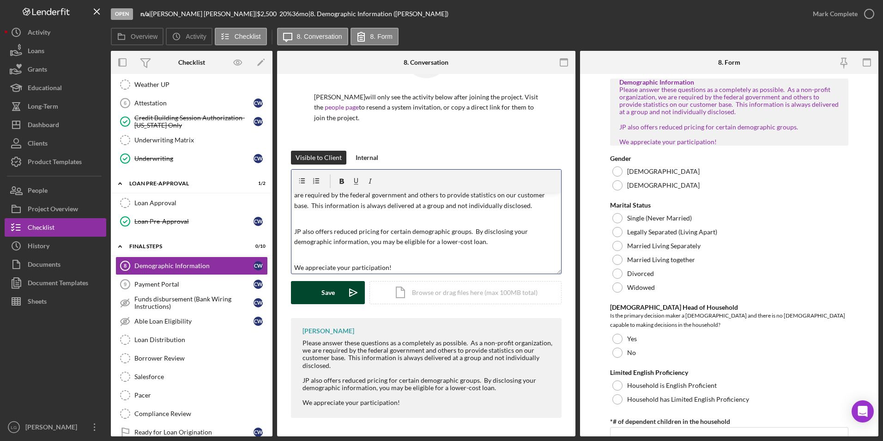
click at [330, 294] on div "Save" at bounding box center [327, 292] width 13 height 23
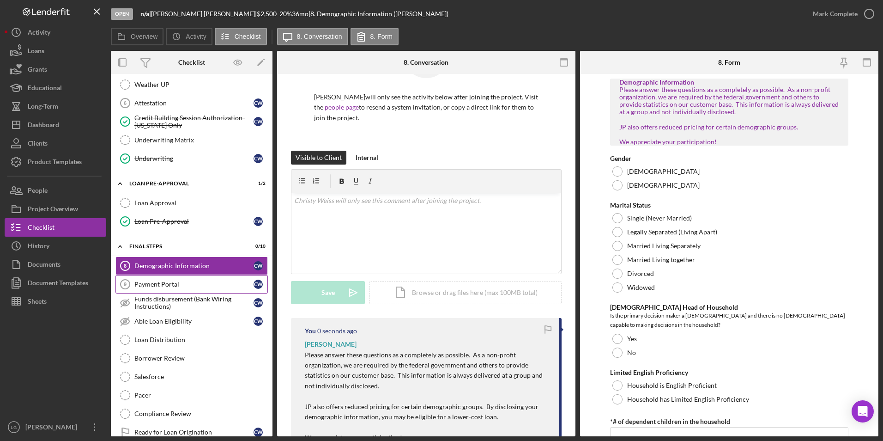
click at [203, 283] on div "Payment Portal" at bounding box center [193, 283] width 119 height 7
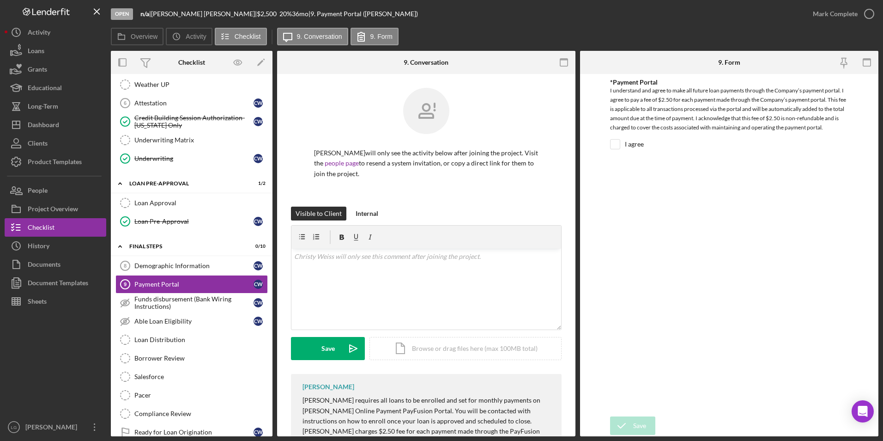
scroll to position [82, 0]
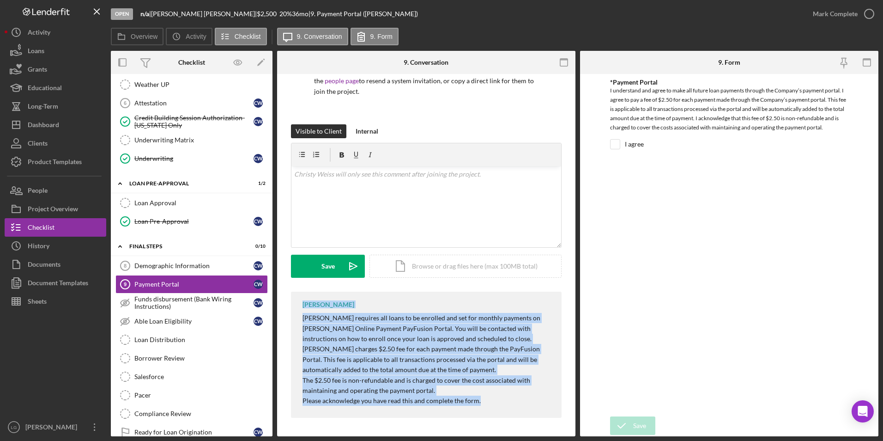
drag, startPoint x: 297, startPoint y: 309, endPoint x: 542, endPoint y: 412, distance: 266.5
click at [542, 412] on div "[PERSON_NAME] [PERSON_NAME] requires all loans to be enrolled and set for month…" at bounding box center [426, 354] width 271 height 126
copy div "[PERSON_NAME] [PERSON_NAME] requires all loans to be enrolled and set for month…"
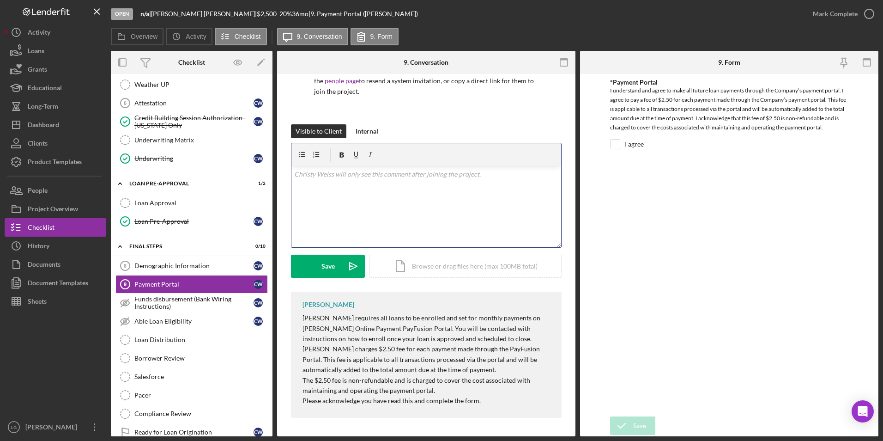
click at [345, 189] on div "v Color teal Color pink Remove color Add row above Add row below Add column bef…" at bounding box center [426, 206] width 270 height 81
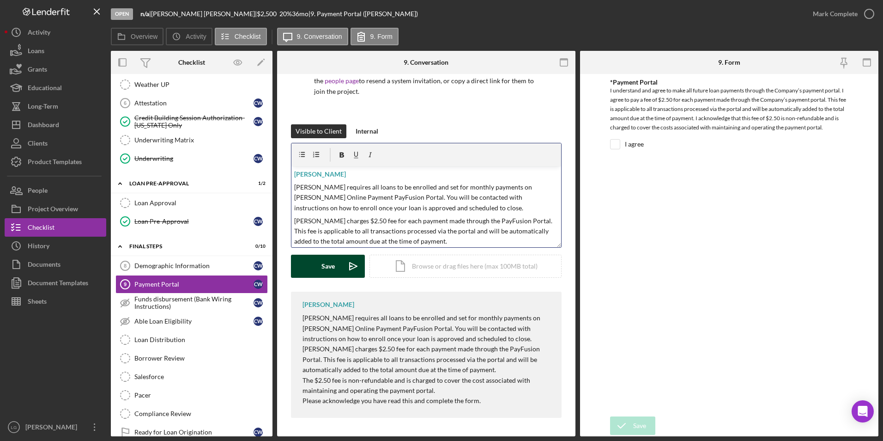
scroll to position [36, 0]
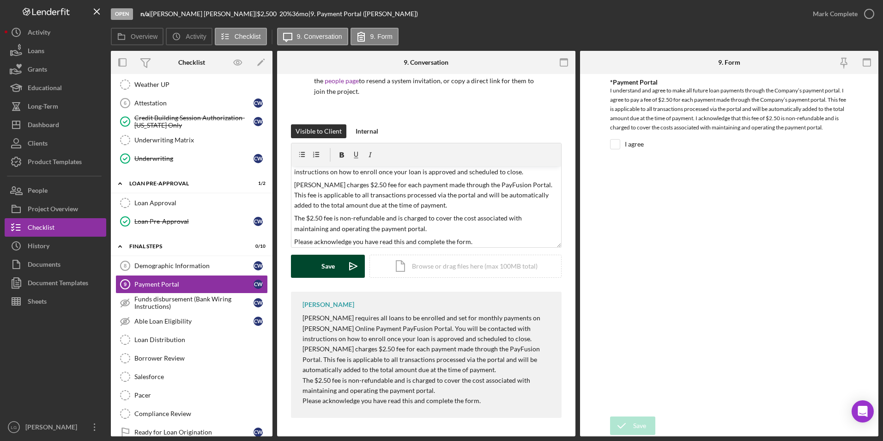
click at [338, 261] on button "Save Icon/icon-invite-send" at bounding box center [328, 266] width 74 height 23
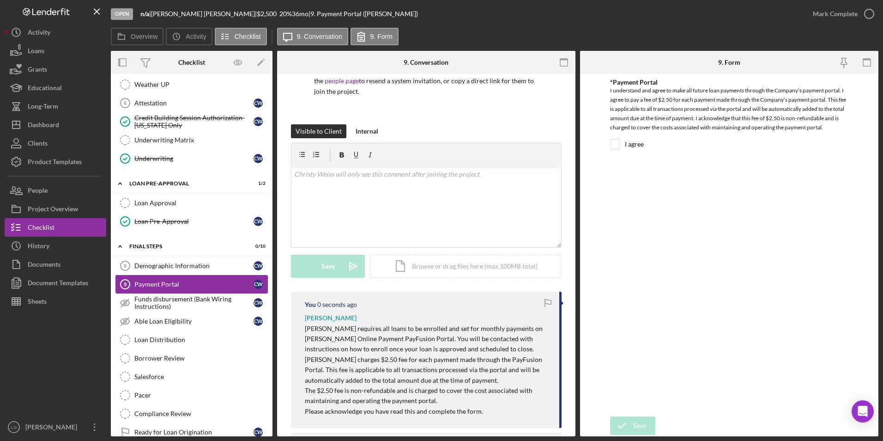
scroll to position [0, 0]
click at [179, 298] on div "Funds disbursement (Bank Wiring Instructions)" at bounding box center [193, 302] width 119 height 15
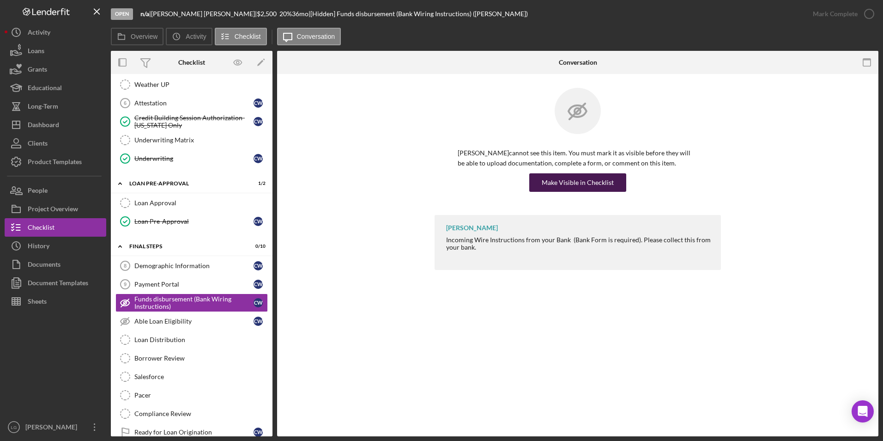
click at [566, 182] on div "Make Visible in Checklist" at bounding box center [578, 182] width 72 height 18
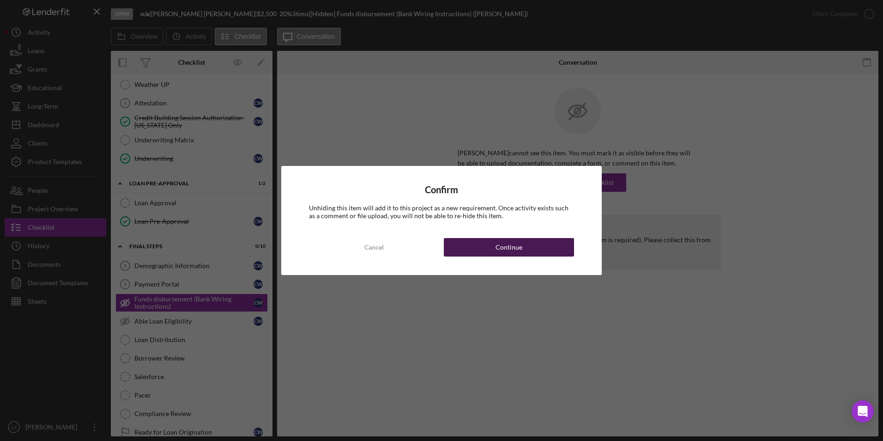
click at [505, 249] on div "Continue" at bounding box center [509, 247] width 27 height 18
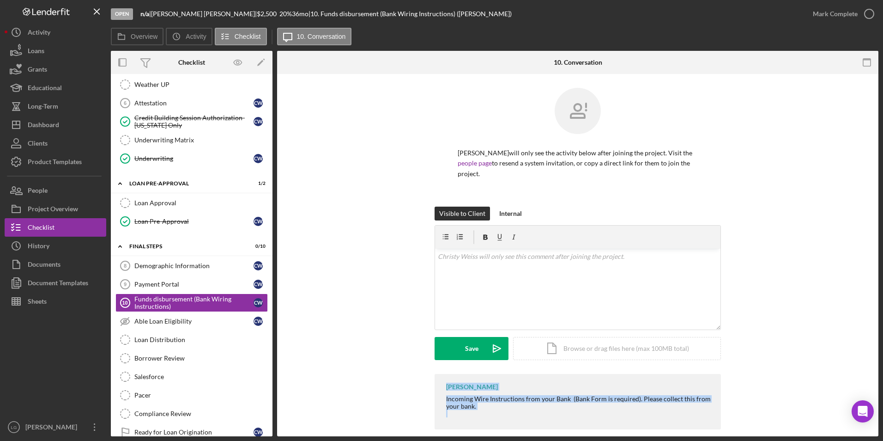
drag, startPoint x: 438, startPoint y: 376, endPoint x: 523, endPoint y: 404, distance: 89.5
click at [523, 404] on div "[PERSON_NAME] Incoming Wire Instructions from your Bank (Bank Form is required)…" at bounding box center [578, 401] width 286 height 55
drag, startPoint x: 523, startPoint y: 404, endPoint x: 492, endPoint y: 389, distance: 33.9
copy div "[PERSON_NAME] Incoming Wire Instructions from your Bank (Bank Form is required)…"
click at [494, 251] on p at bounding box center [578, 256] width 280 height 10
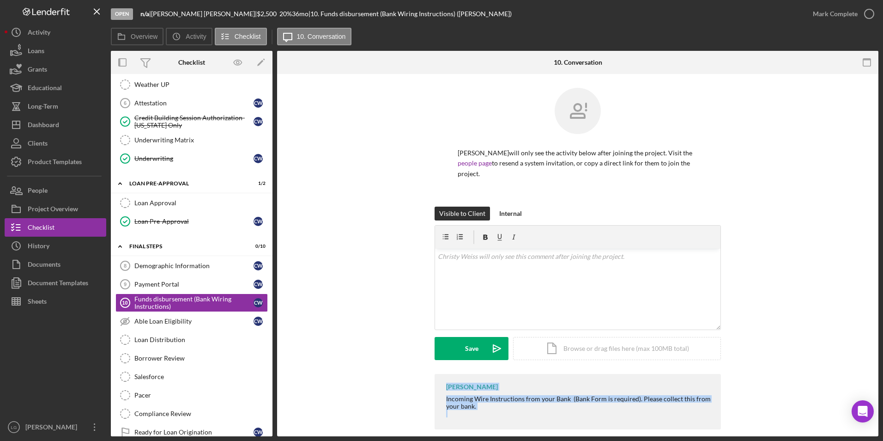
click at [453, 251] on p at bounding box center [578, 256] width 280 height 10
click at [450, 249] on div "v Color teal Color pink Remove color Add row above Add row below Add column bef…" at bounding box center [577, 289] width 285 height 81
click at [462, 395] on div "Incoming Wire Instructions from your Bank (Bank Form is required). Please colle…" at bounding box center [579, 402] width 266 height 15
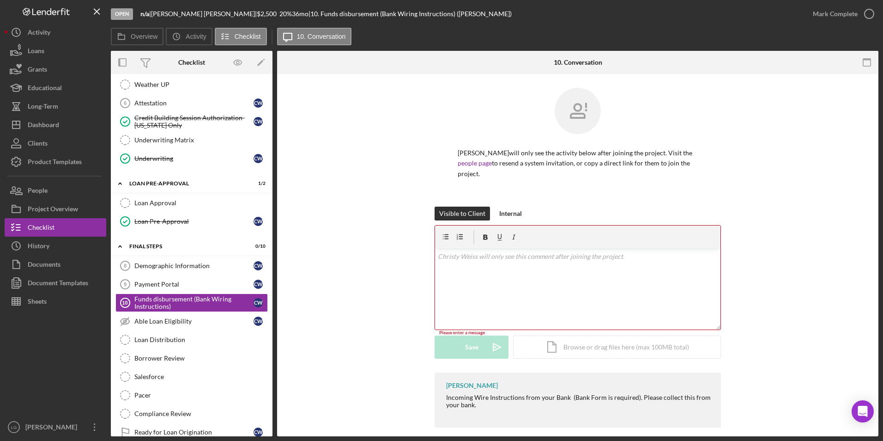
click at [497, 252] on div "v Color teal Color pink Remove color Add row above Add row below Add column bef…" at bounding box center [577, 289] width 285 height 81
drag, startPoint x: 447, startPoint y: 375, endPoint x: 498, endPoint y: 397, distance: 56.0
click at [498, 397] on div "[PERSON_NAME] Incoming Wire Instructions from your Bank (Bank Form is required)…" at bounding box center [578, 399] width 286 height 55
drag, startPoint x: 498, startPoint y: 397, endPoint x: 475, endPoint y: 383, distance: 26.8
copy div "[PERSON_NAME] Incoming Wire Instructions from your Bank (Bank Form is required)…"
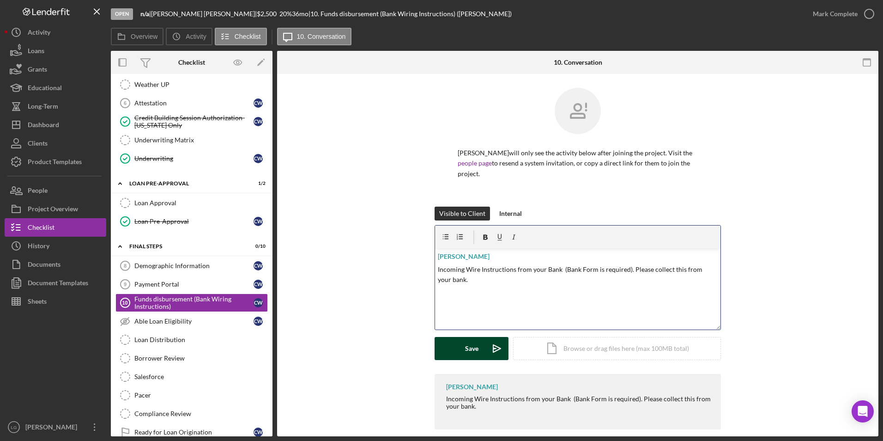
click at [471, 341] on div "Save" at bounding box center [471, 348] width 13 height 23
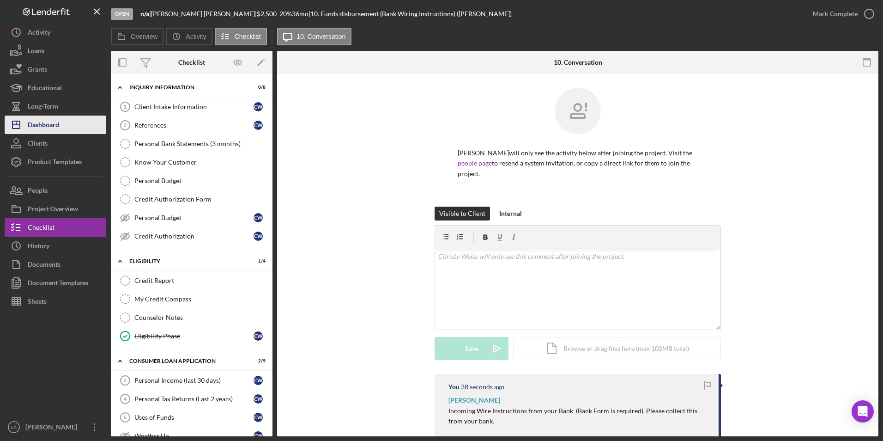
drag, startPoint x: 48, startPoint y: 121, endPoint x: 79, endPoint y: 120, distance: 31.4
click at [48, 121] on div "Dashboard" at bounding box center [43, 125] width 31 height 21
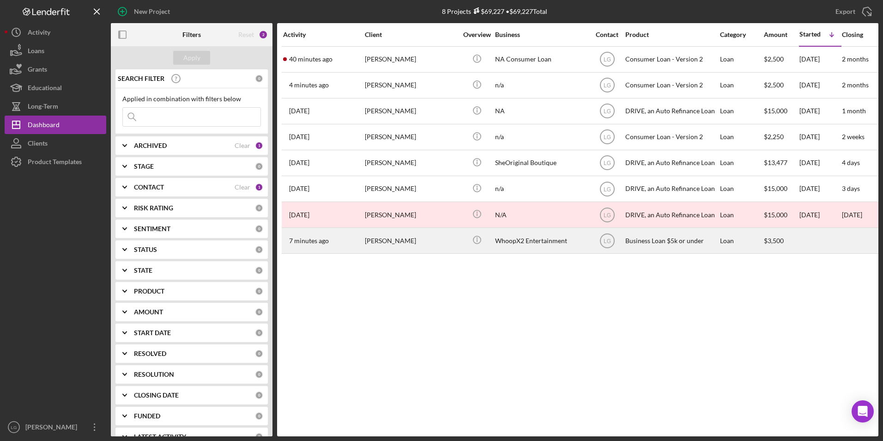
click at [390, 247] on div "[PERSON_NAME]" at bounding box center [411, 240] width 92 height 24
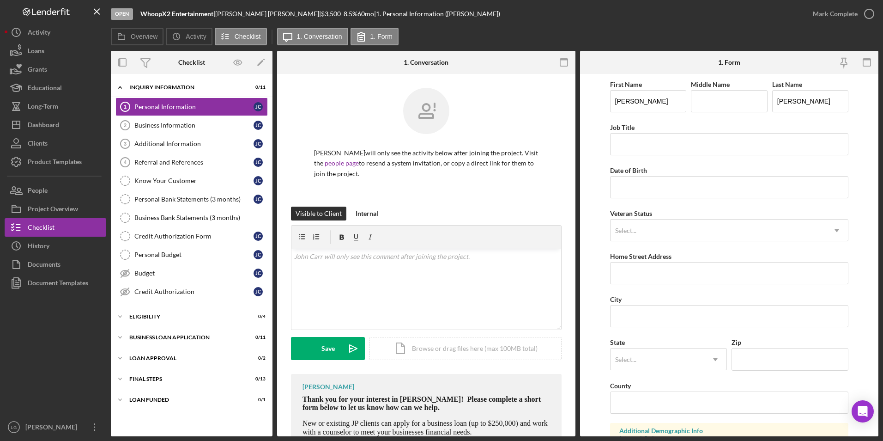
drag, startPoint x: 134, startPoint y: 397, endPoint x: 139, endPoint y: 368, distance: 29.0
click at [135, 393] on div "Icon/Expander LOAN FUNDED 0 / 1" at bounding box center [192, 399] width 162 height 18
drag, startPoint x: 139, startPoint y: 368, endPoint x: 139, endPoint y: 362, distance: 6.0
click at [139, 364] on div "Icon/Expander INQUIRY INFORMATION 0 / 11 Personal Information 1 Personal Inform…" at bounding box center [192, 256] width 162 height 354
drag, startPoint x: 139, startPoint y: 348, endPoint x: 139, endPoint y: 330, distance: 18.5
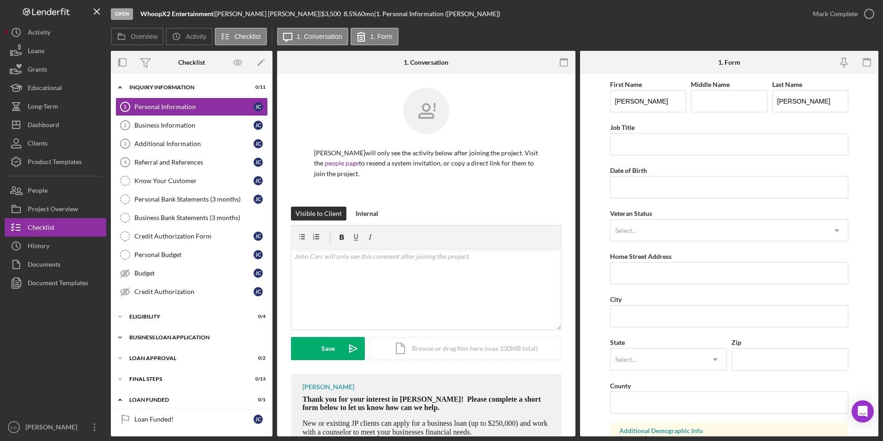
click at [139, 343] on div "Icon/Expander INQUIRY INFORMATION 0 / 11 Personal Information 1 Personal Inform…" at bounding box center [192, 256] width 162 height 354
click at [139, 326] on div "Icon/Expander INQUIRY INFORMATION 0 / 11 Personal Information 1 Personal Inform…" at bounding box center [192, 256] width 162 height 354
click at [139, 321] on div "Icon/Expander Eligibility 0 / 4" at bounding box center [192, 316] width 162 height 18
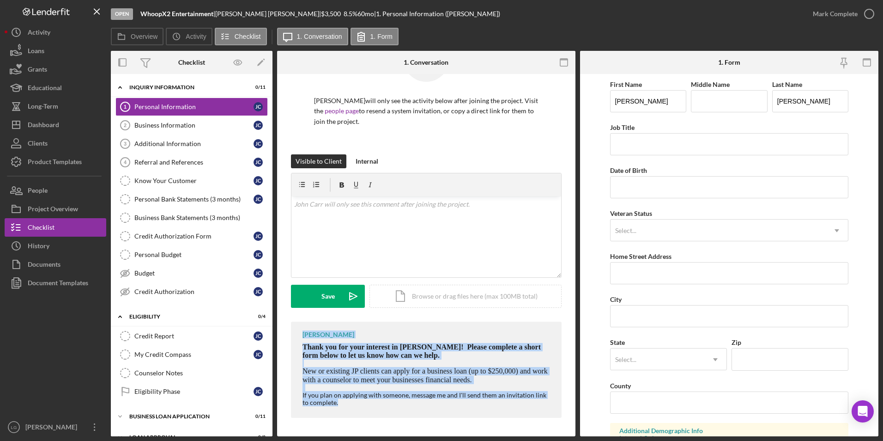
drag, startPoint x: 290, startPoint y: 336, endPoint x: 432, endPoint y: 403, distance: 157.2
click at [432, 403] on div "[PERSON_NAME] will only see the activity below after joining the project. Visit…" at bounding box center [426, 229] width 298 height 414
drag, startPoint x: 432, startPoint y: 403, endPoint x: 358, endPoint y: 350, distance: 91.4
copy div "[PERSON_NAME] Thank you for your interest in [PERSON_NAME]! Please complete a s…"
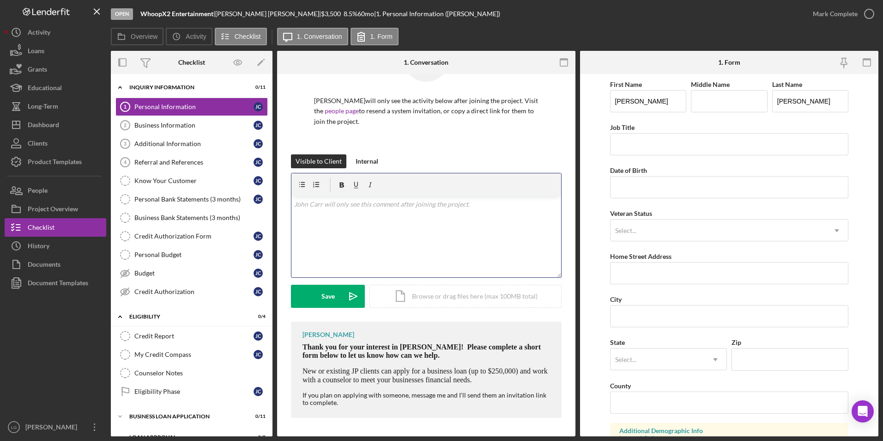
click at [357, 206] on p at bounding box center [426, 204] width 265 height 10
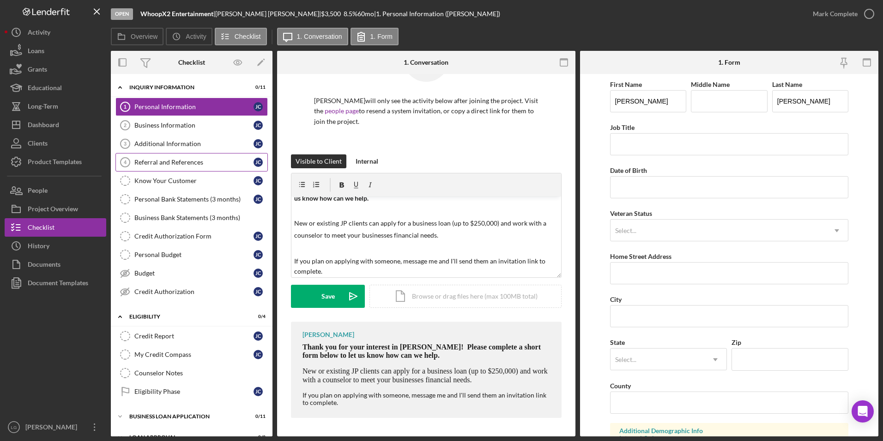
drag, startPoint x: 337, startPoint y: 298, endPoint x: 249, endPoint y: 167, distance: 157.7
click at [337, 294] on button "Save Icon/icon-invite-send" at bounding box center [328, 296] width 74 height 23
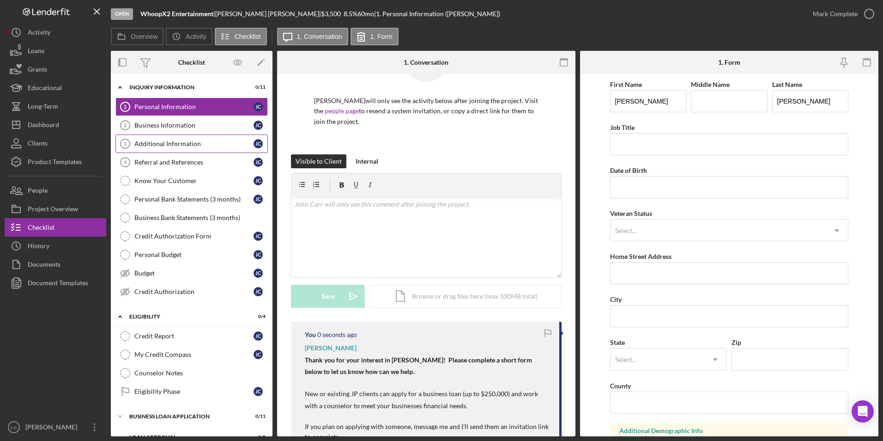
scroll to position [0, 0]
click at [194, 123] on div "Business Information" at bounding box center [193, 124] width 119 height 7
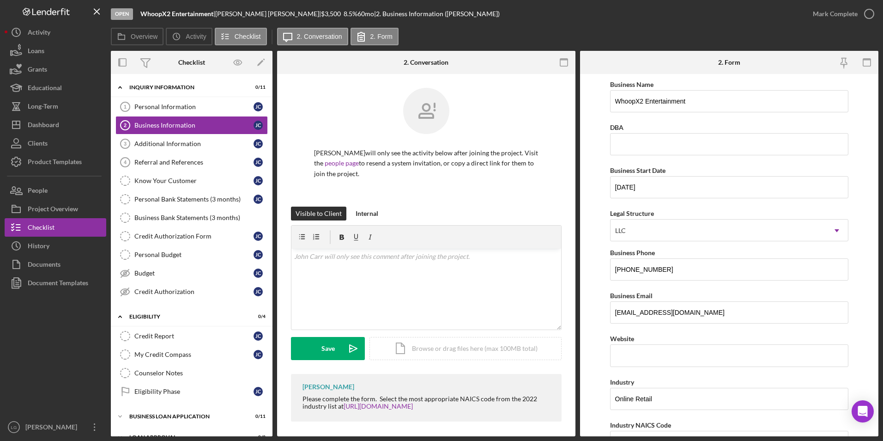
scroll to position [4, 0]
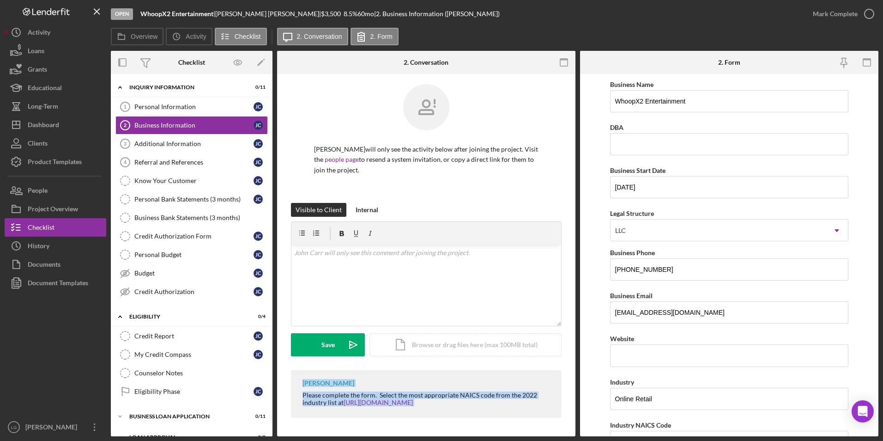
drag, startPoint x: 298, startPoint y: 385, endPoint x: 471, endPoint y: 412, distance: 174.8
click at [471, 412] on div "[PERSON_NAME] Please complete the form. Select the most appropriate NAICS code …" at bounding box center [426, 394] width 271 height 48
drag, startPoint x: 471, startPoint y: 412, endPoint x: 385, endPoint y: 406, distance: 86.1
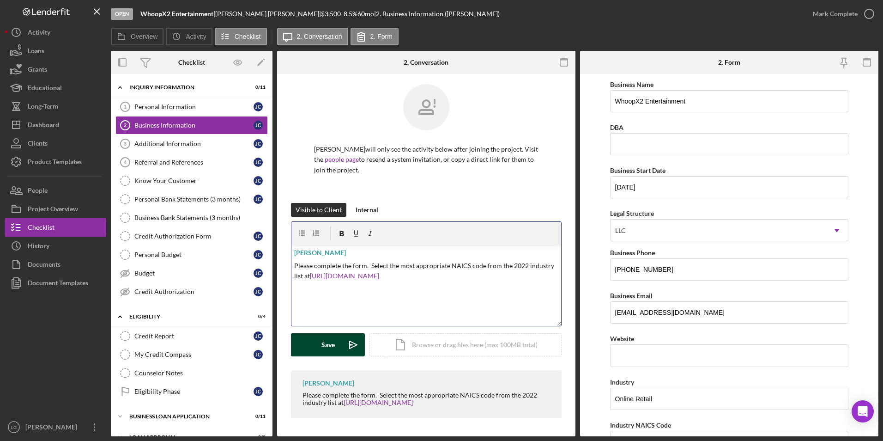
drag, startPoint x: 328, startPoint y: 345, endPoint x: 328, endPoint y: 340, distance: 5.5
click at [328, 340] on div "Save" at bounding box center [327, 344] width 13 height 23
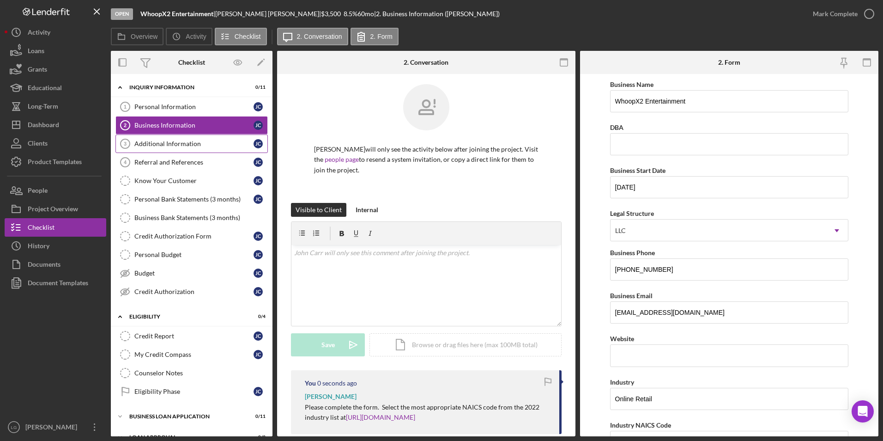
click at [180, 140] on div "Additional Information" at bounding box center [193, 143] width 119 height 7
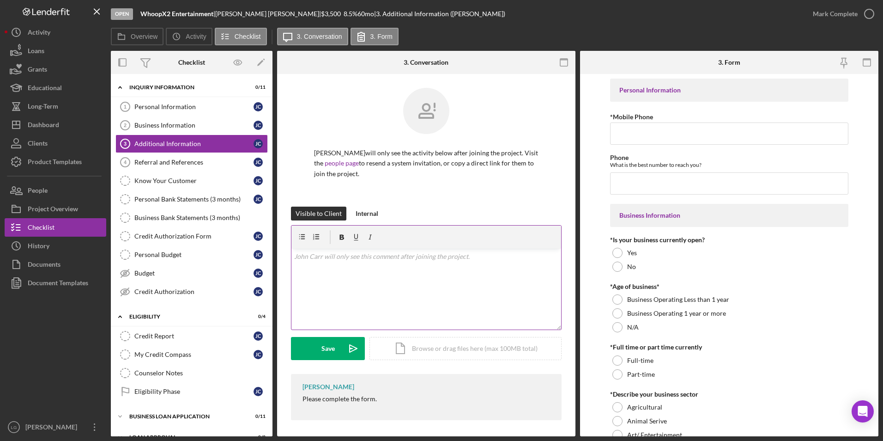
scroll to position [2, 0]
drag, startPoint x: 297, startPoint y: 397, endPoint x: 437, endPoint y: 395, distance: 139.0
click at [437, 395] on div "[PERSON_NAME] Please complete the form." at bounding box center [426, 394] width 271 height 46
drag, startPoint x: 437, startPoint y: 395, endPoint x: 359, endPoint y: 396, distance: 77.6
click at [366, 264] on div "v Color teal Color pink Remove color Add row above Add row below Add column bef…" at bounding box center [426, 286] width 270 height 81
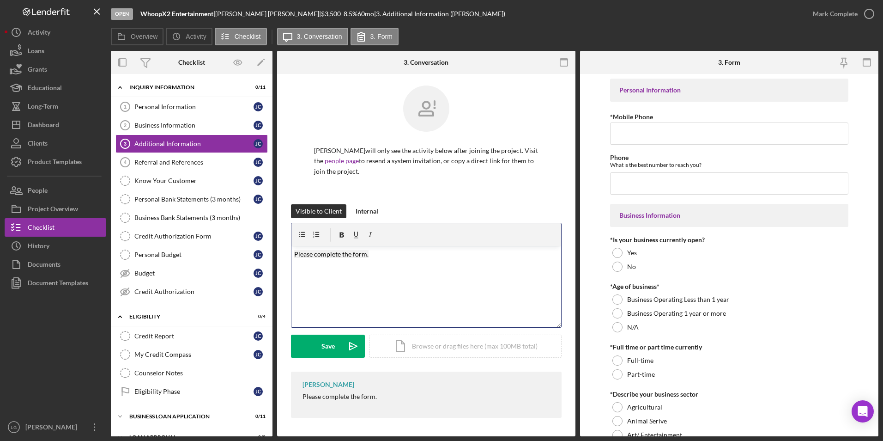
drag, startPoint x: 329, startPoint y: 343, endPoint x: 335, endPoint y: 300, distance: 43.4
click at [330, 340] on div "Save" at bounding box center [327, 345] width 13 height 23
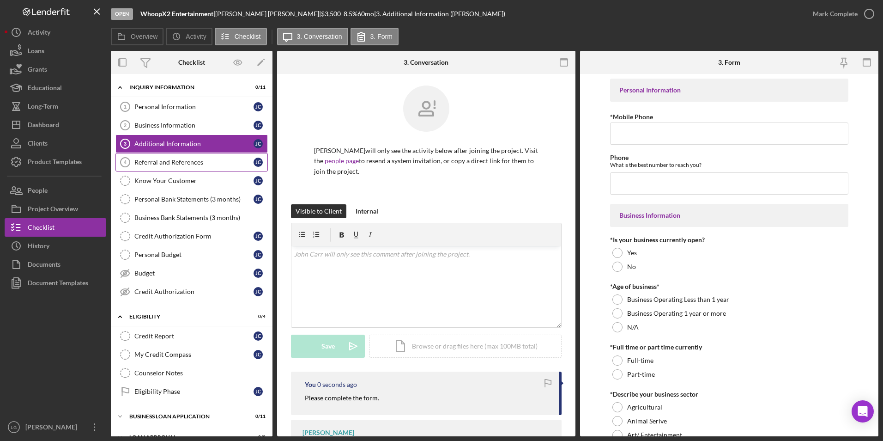
click at [168, 166] on link "Referral and References 4 [PERSON_NAME] and References [PERSON_NAME]" at bounding box center [191, 162] width 152 height 18
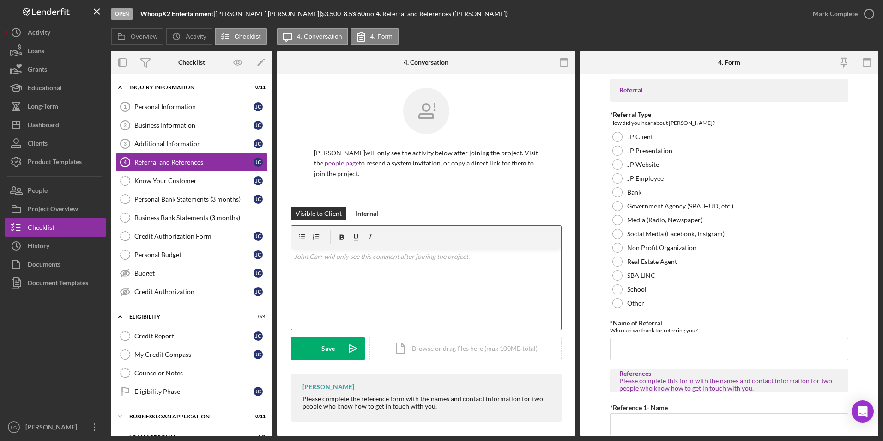
scroll to position [4, 0]
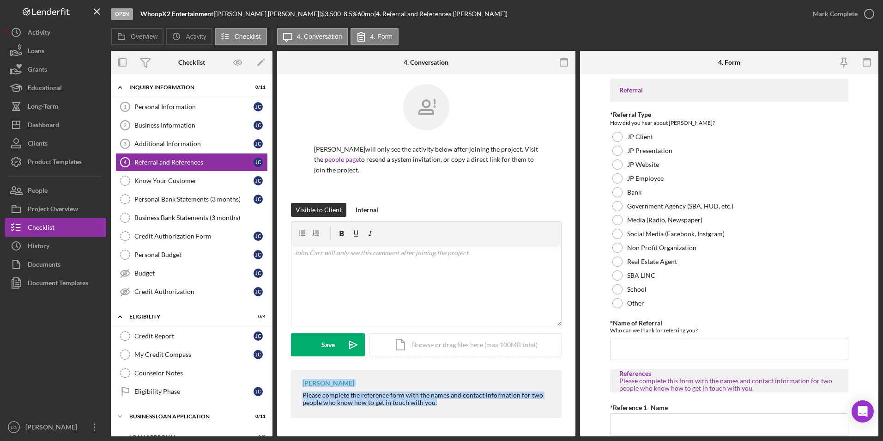
drag, startPoint x: 296, startPoint y: 384, endPoint x: 462, endPoint y: 403, distance: 167.9
click at [462, 403] on div "[PERSON_NAME] Please complete the reference form with the names and contact inf…" at bounding box center [426, 394] width 271 height 48
drag, startPoint x: 462, startPoint y: 403, endPoint x: 396, endPoint y: 393, distance: 67.3
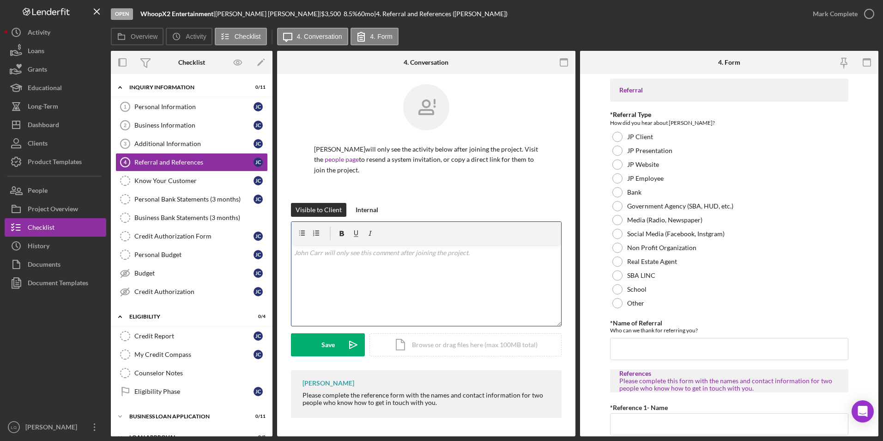
click at [357, 259] on div "v Color teal Color pink Remove color Add row above Add row below Add column bef…" at bounding box center [426, 285] width 270 height 81
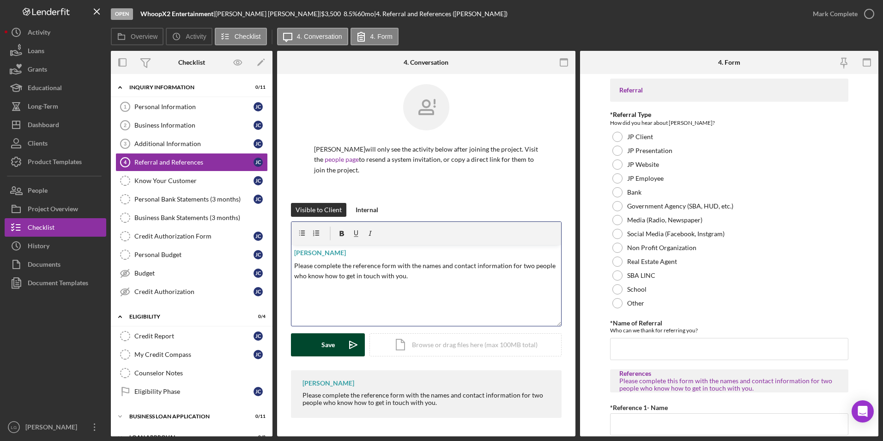
click at [323, 345] on div "Save" at bounding box center [327, 344] width 13 height 23
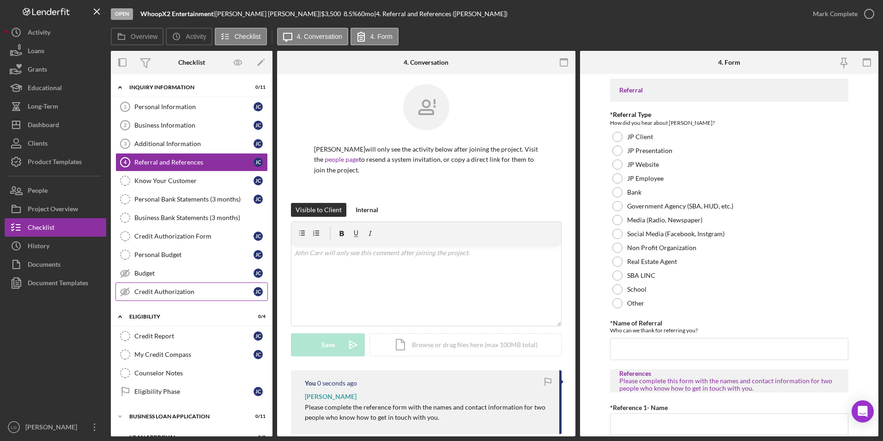
scroll to position [80, 0]
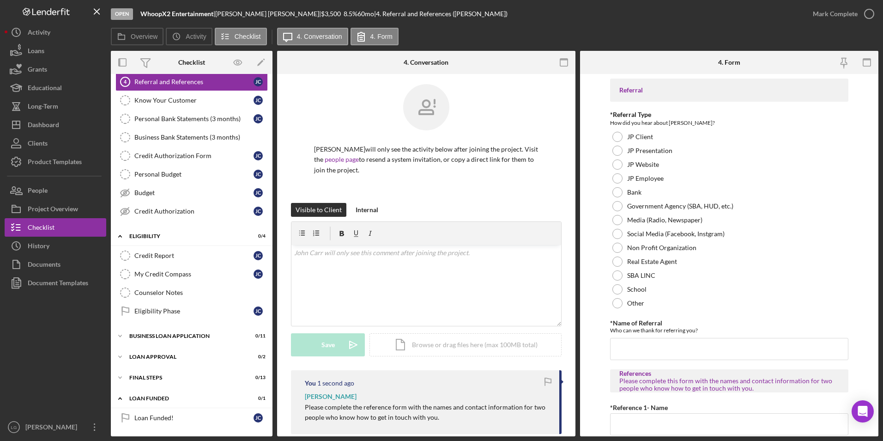
drag, startPoint x: 157, startPoint y: 312, endPoint x: 372, endPoint y: 155, distance: 266.6
click at [160, 310] on div "Eligibility Phase" at bounding box center [193, 310] width 119 height 7
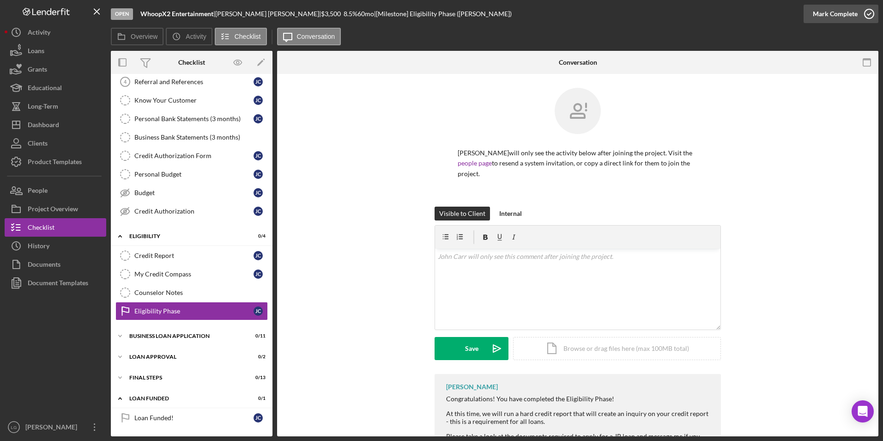
click at [833, 18] on div "Mark Complete" at bounding box center [835, 14] width 45 height 18
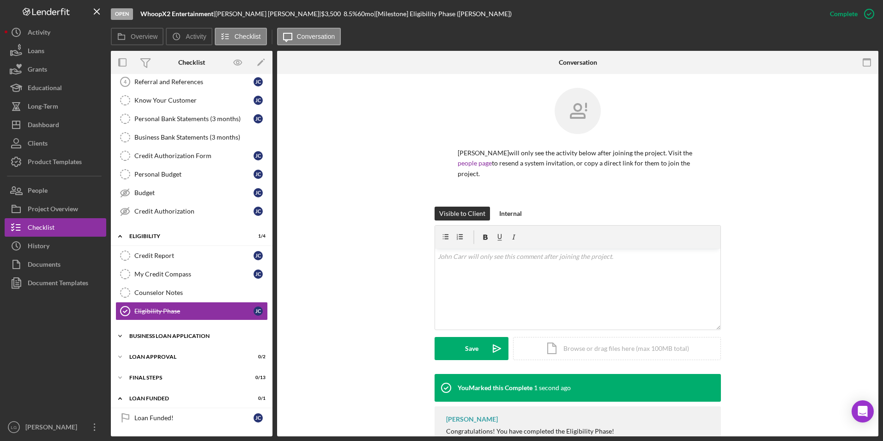
click at [175, 337] on div "BUSINESS LOAN APPLICATION" at bounding box center [195, 336] width 132 height 6
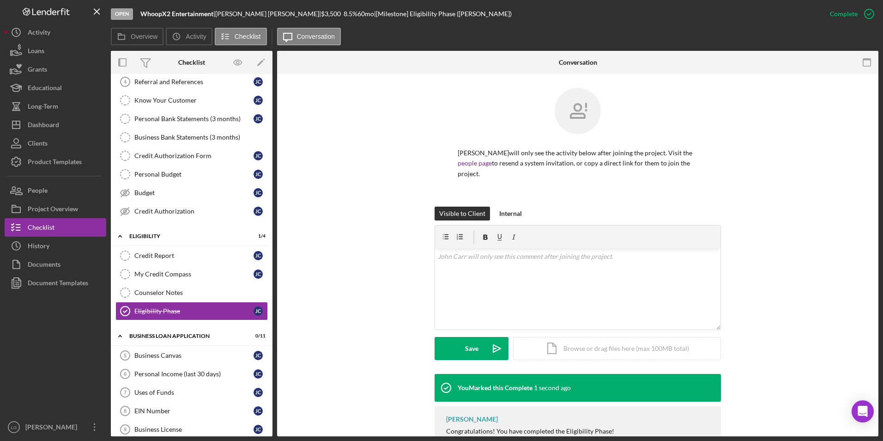
scroll to position [289, 0]
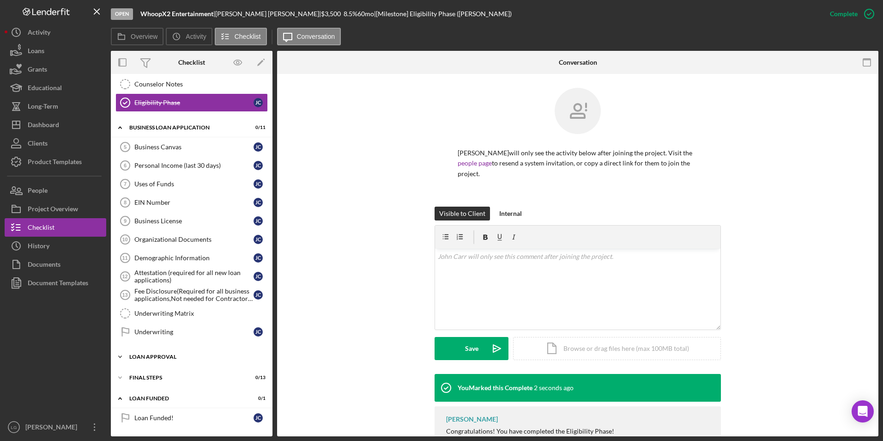
click at [168, 359] on div "Icon/Expander Loan Approval 0 / 2" at bounding box center [192, 356] width 162 height 18
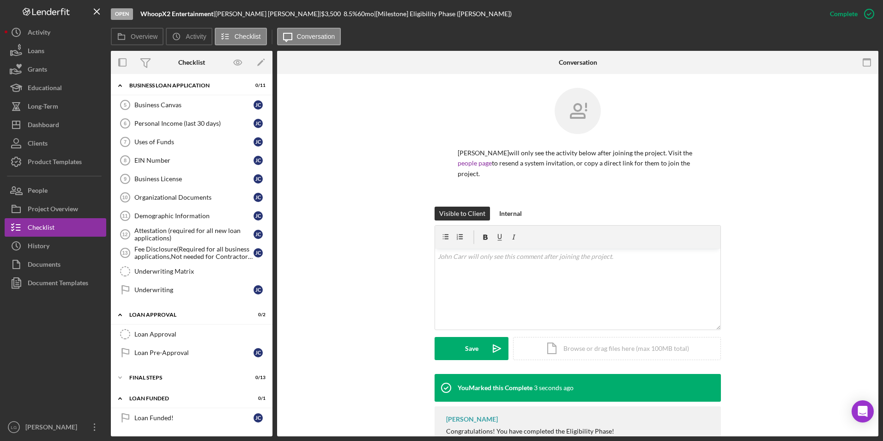
scroll to position [192, 0]
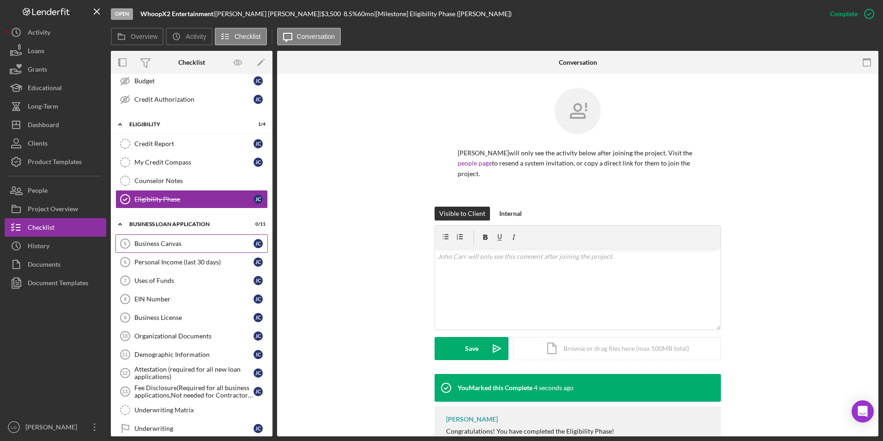
click at [156, 241] on div "Business Canvas" at bounding box center [193, 243] width 119 height 7
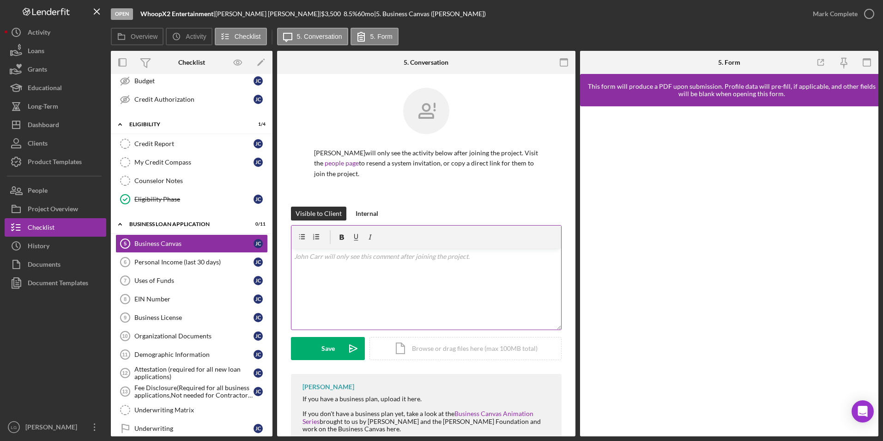
scroll to position [63, 0]
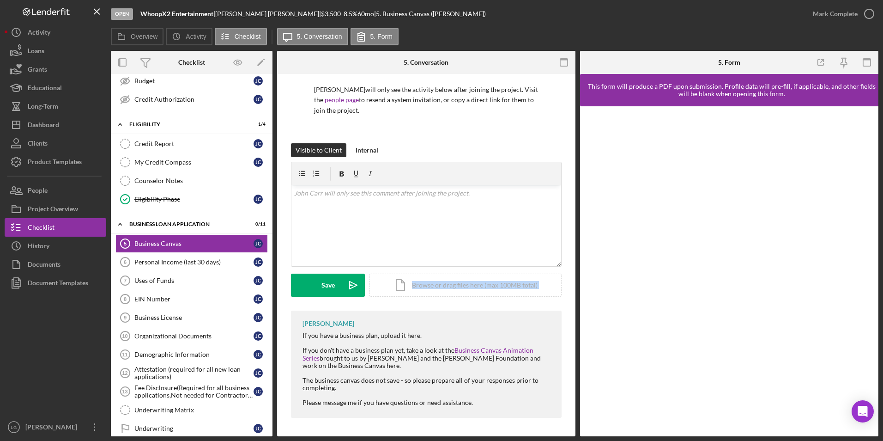
drag, startPoint x: 301, startPoint y: 323, endPoint x: 383, endPoint y: 304, distance: 84.5
click at [383, 304] on div "[PERSON_NAME] will only see the activity below after joining the project. Visit…" at bounding box center [426, 223] width 298 height 425
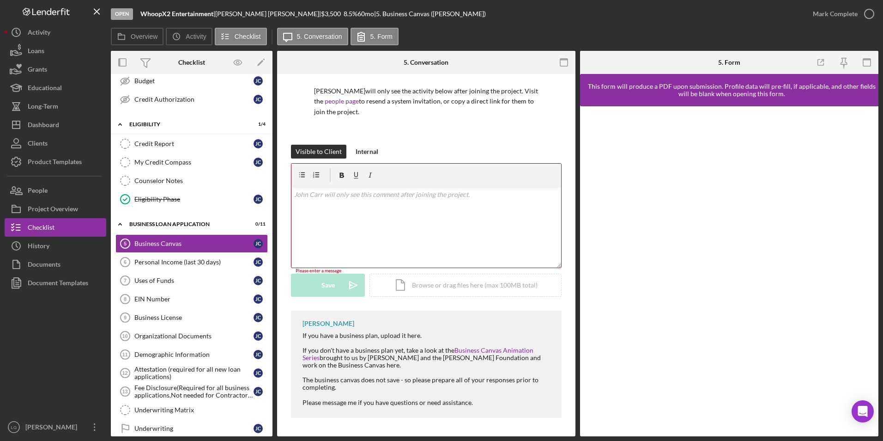
click at [481, 409] on div "[PERSON_NAME] If you have a business plan, upload it here. If you don't have a …" at bounding box center [426, 363] width 271 height 107
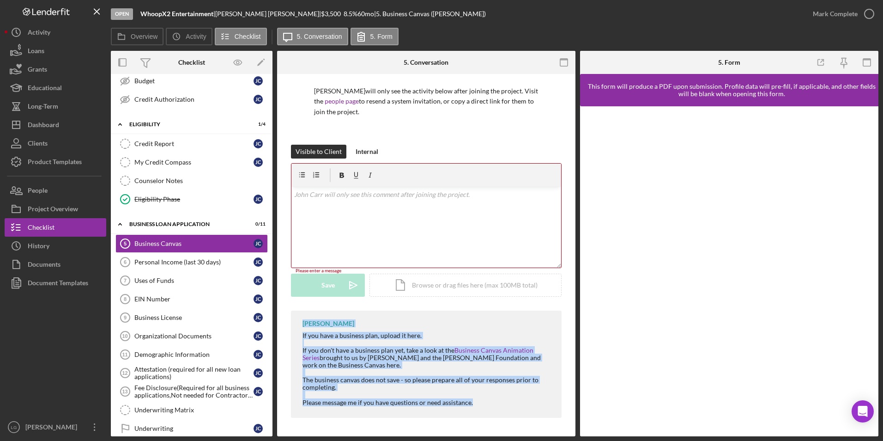
drag, startPoint x: 299, startPoint y: 322, endPoint x: 507, endPoint y: 411, distance: 226.4
click at [509, 412] on div "[PERSON_NAME] If you have a business plan, upload it here. If you don't have a …" at bounding box center [426, 363] width 271 height 107
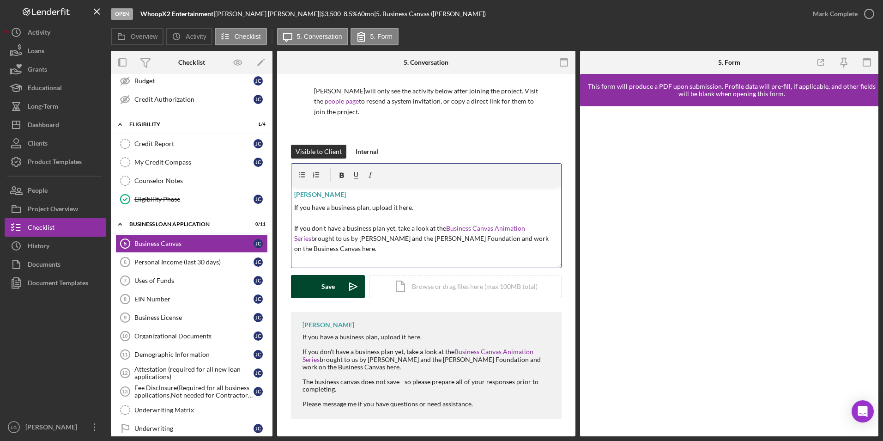
scroll to position [49, 0]
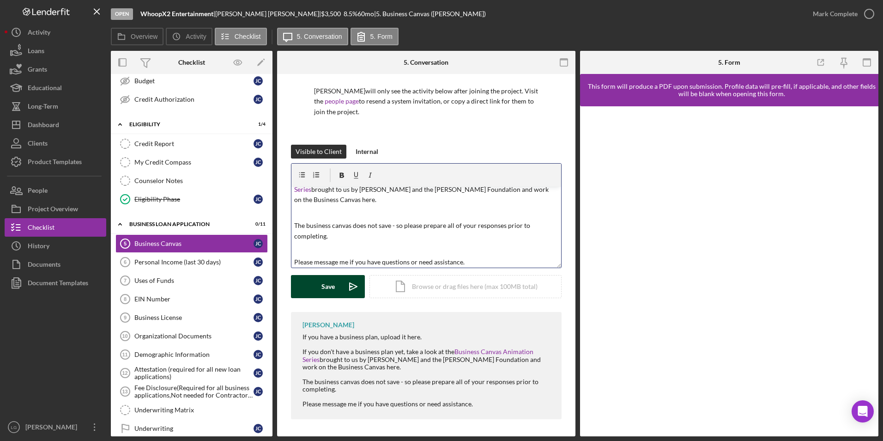
click at [327, 283] on div "Save" at bounding box center [327, 286] width 13 height 23
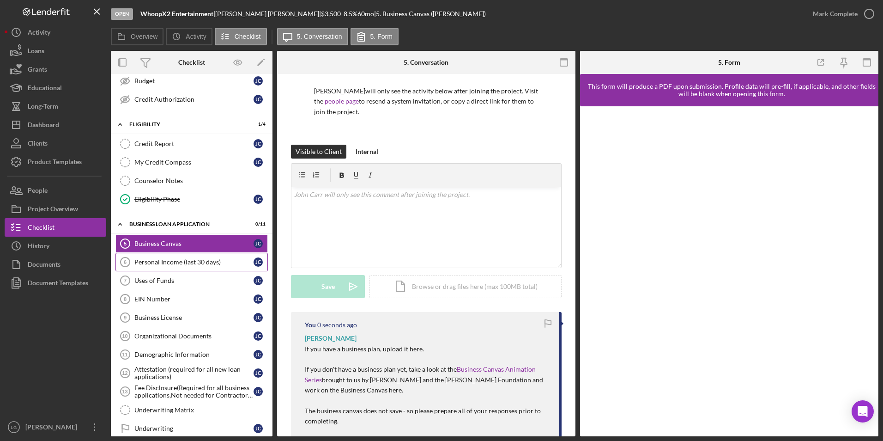
click at [206, 258] on div "Personal Income (last 30 days)" at bounding box center [193, 261] width 119 height 7
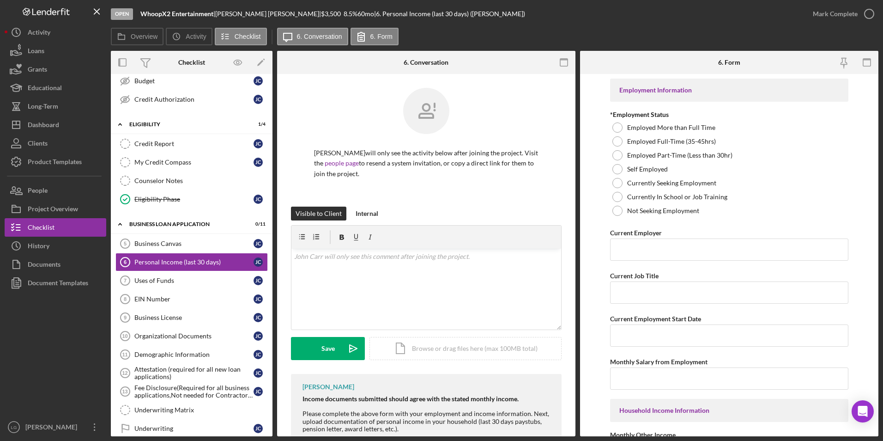
scroll to position [63, 0]
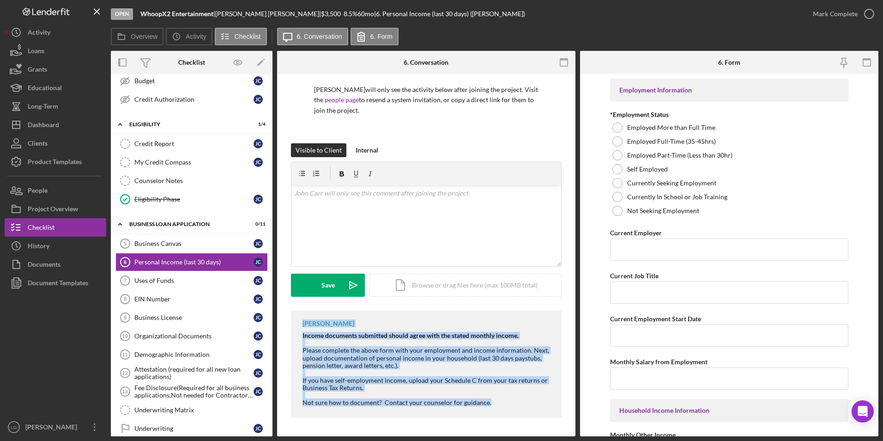
drag, startPoint x: 303, startPoint y: 324, endPoint x: 511, endPoint y: 411, distance: 226.0
click at [511, 411] on div "[PERSON_NAME] Income documents submitted should agree with the stated monthly i…" at bounding box center [426, 363] width 271 height 107
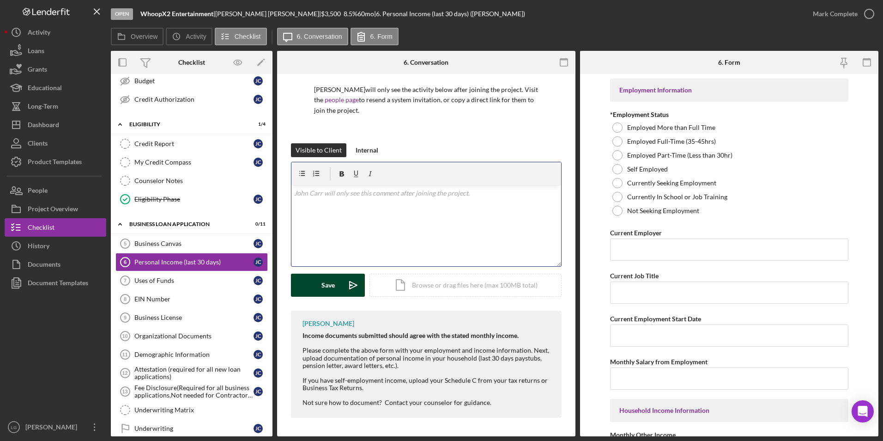
scroll to position [55, 0]
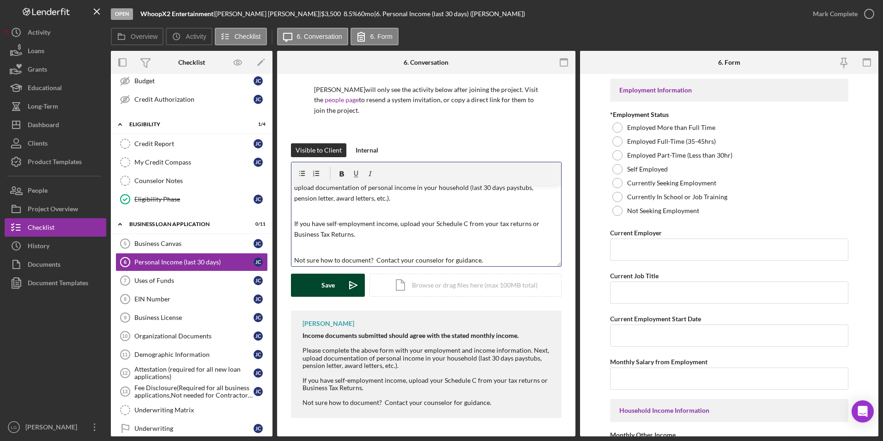
click at [327, 287] on div "Save" at bounding box center [327, 284] width 13 height 23
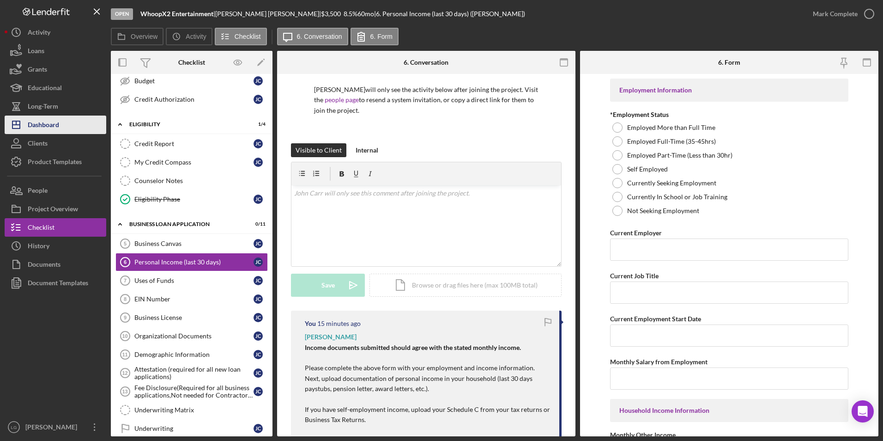
drag, startPoint x: 42, startPoint y: 123, endPoint x: 101, endPoint y: 117, distance: 58.5
click at [42, 123] on div "Dashboard" at bounding box center [43, 125] width 31 height 21
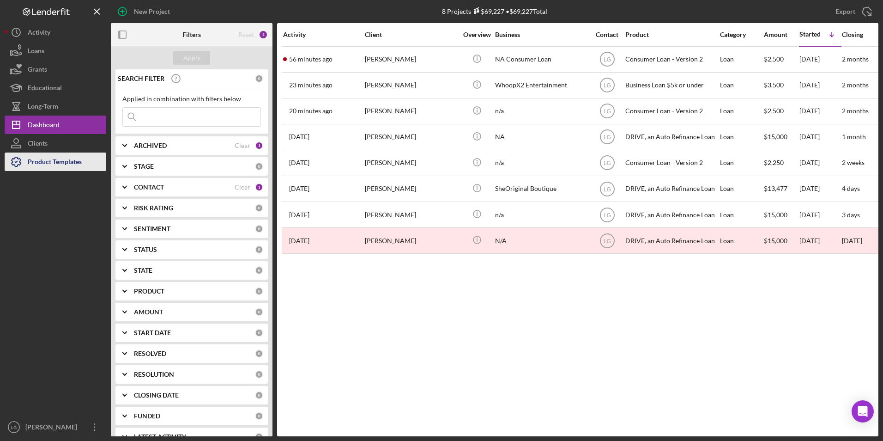
click at [62, 163] on div "Product Templates" at bounding box center [55, 162] width 54 height 21
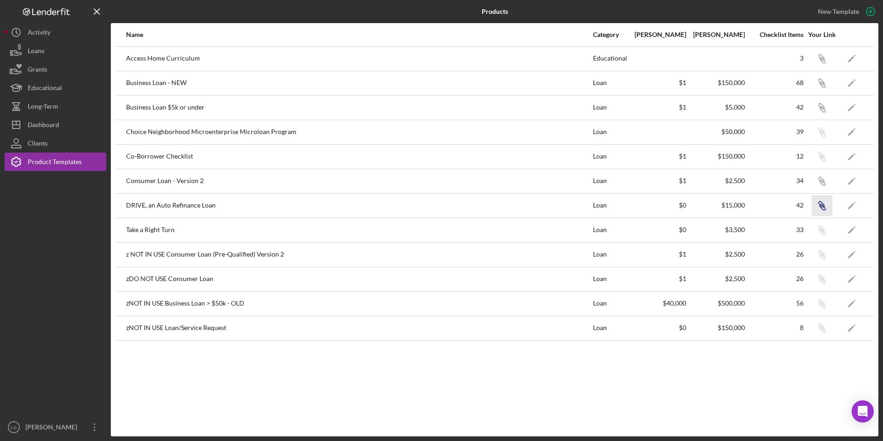
click at [824, 204] on icon "Icon/Link" at bounding box center [822, 205] width 21 height 21
